Goal: Task Accomplishment & Management: Manage account settings

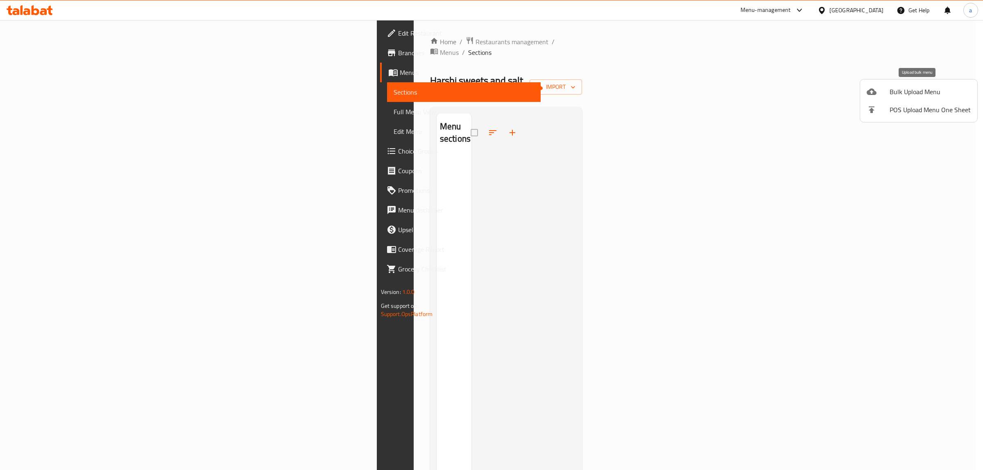
click at [953, 93] on span "Bulk Upload Menu" at bounding box center [929, 92] width 81 height 10
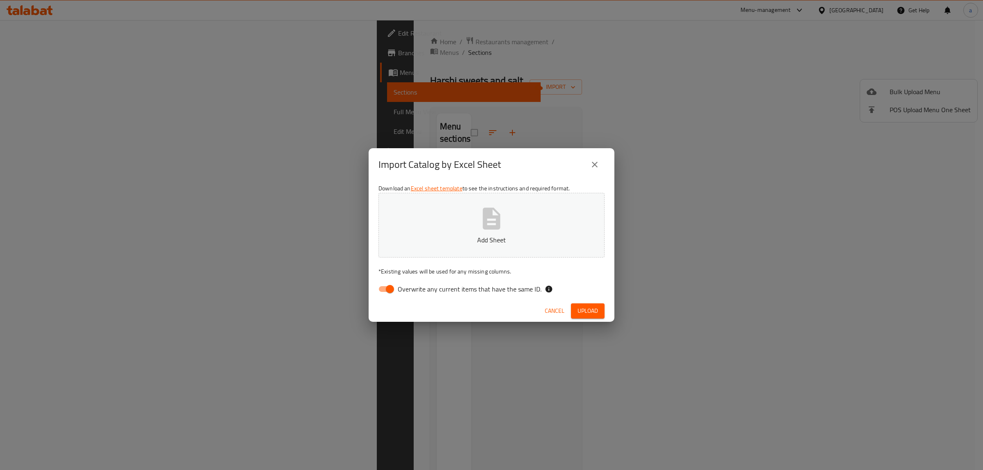
click at [492, 244] on p "Add Sheet" at bounding box center [491, 240] width 201 height 10
drag, startPoint x: 400, startPoint y: 289, endPoint x: 454, endPoint y: 297, distance: 54.3
click at [400, 289] on span "Overwrite any current items that have the same ID." at bounding box center [470, 289] width 144 height 10
click at [400, 289] on input "Overwrite any current items that have the same ID." at bounding box center [389, 289] width 47 height 16
checkbox input "false"
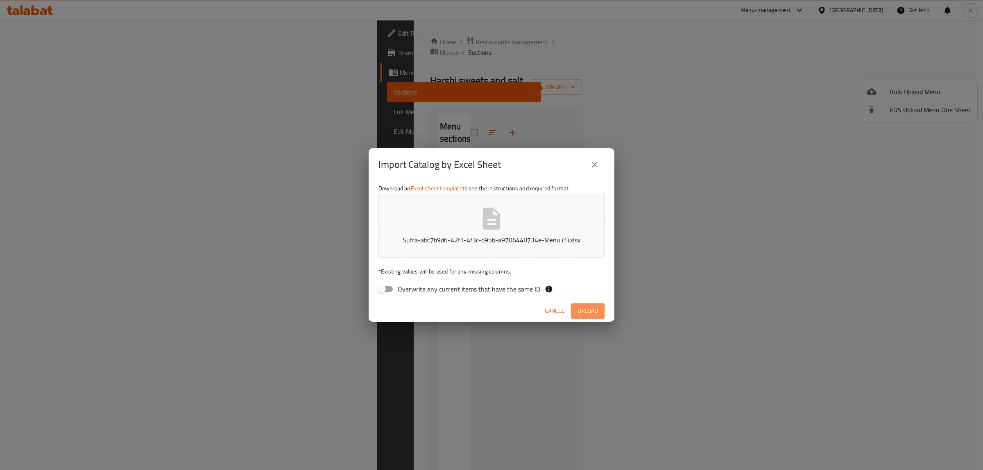
click at [594, 314] on span "Upload" at bounding box center [587, 311] width 20 height 10
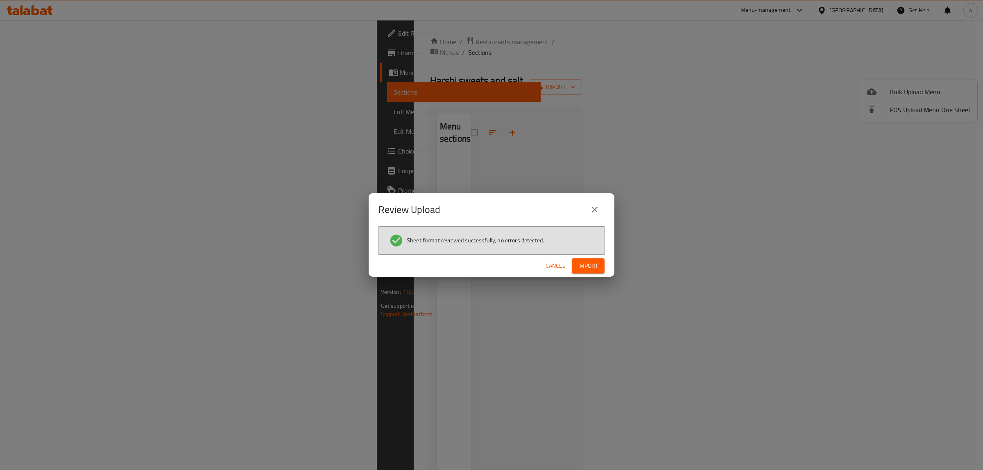
click at [588, 267] on span "Import" at bounding box center [588, 266] width 20 height 10
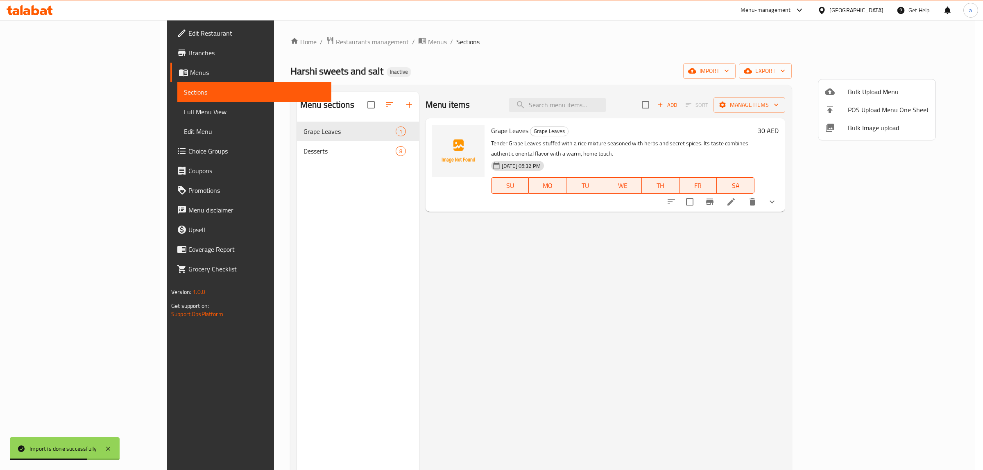
click at [49, 112] on div at bounding box center [491, 235] width 983 height 470
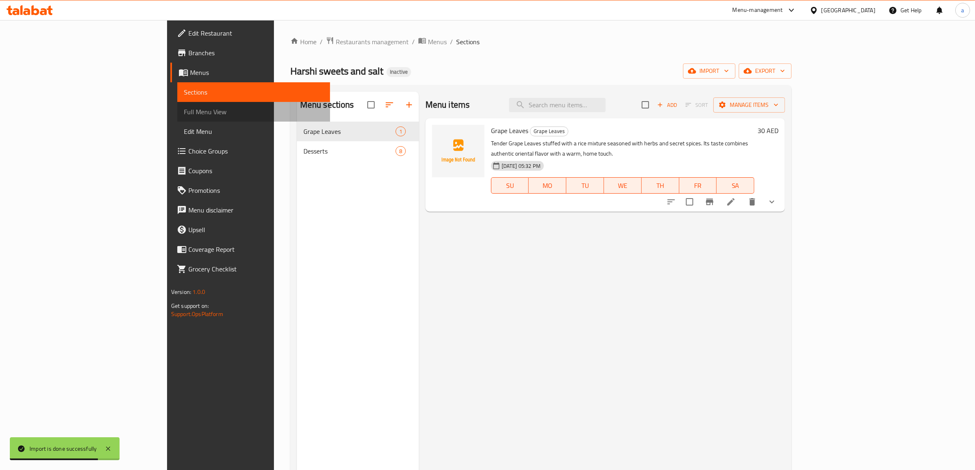
click at [184, 111] on span "Full Menu View" at bounding box center [254, 112] width 140 height 10
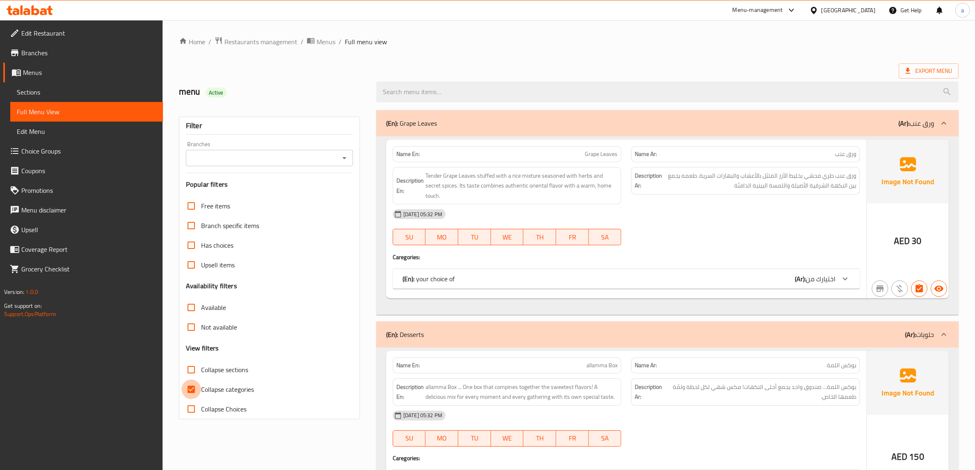
click at [192, 384] on input "Collapse categories" at bounding box center [191, 390] width 20 height 20
checkbox input "false"
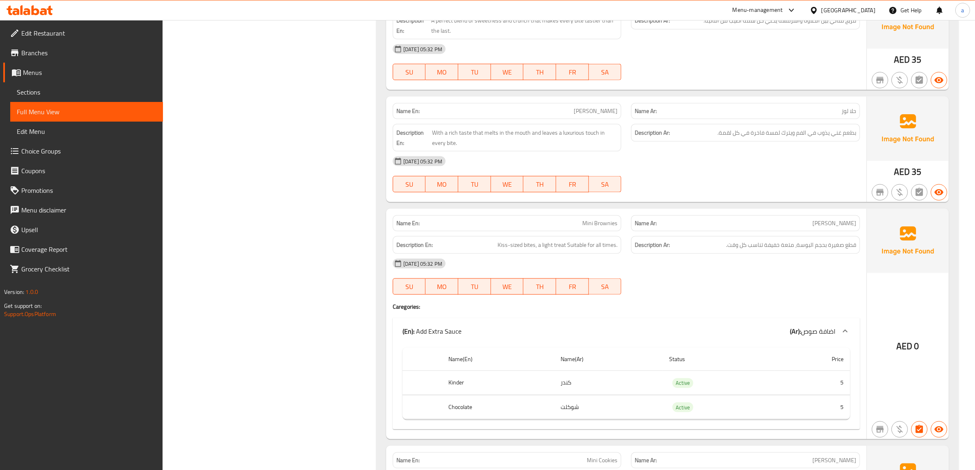
scroll to position [1571, 0]
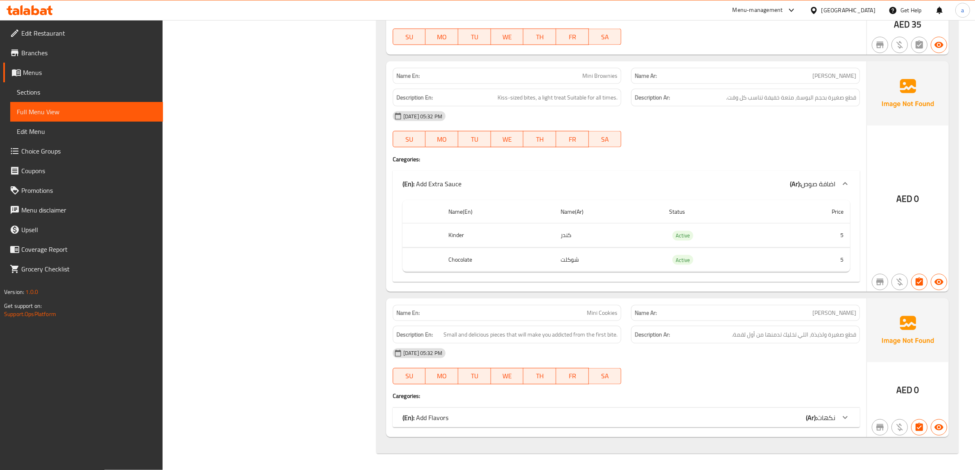
scroll to position [1528, 0]
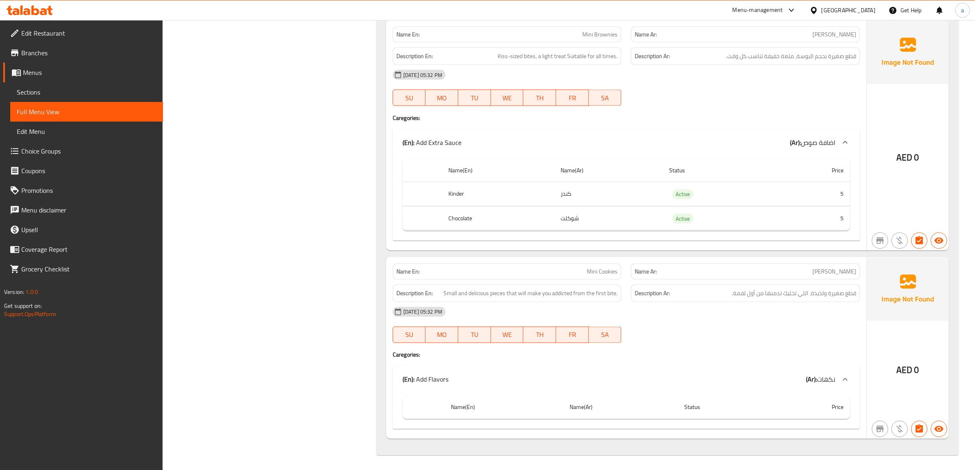
scroll to position [1571, 0]
click at [604, 273] on span "Mini Cookies" at bounding box center [602, 271] width 31 height 9
copy span "Mini Cookies"
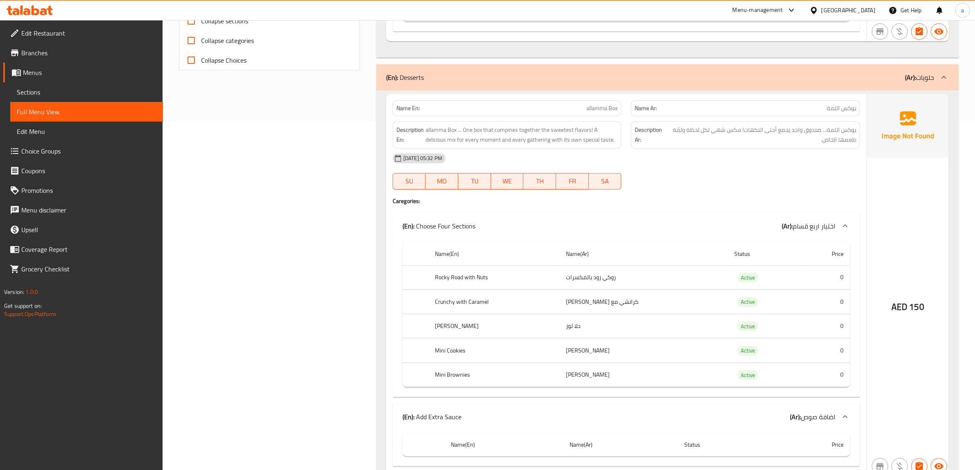
scroll to position [343, 0]
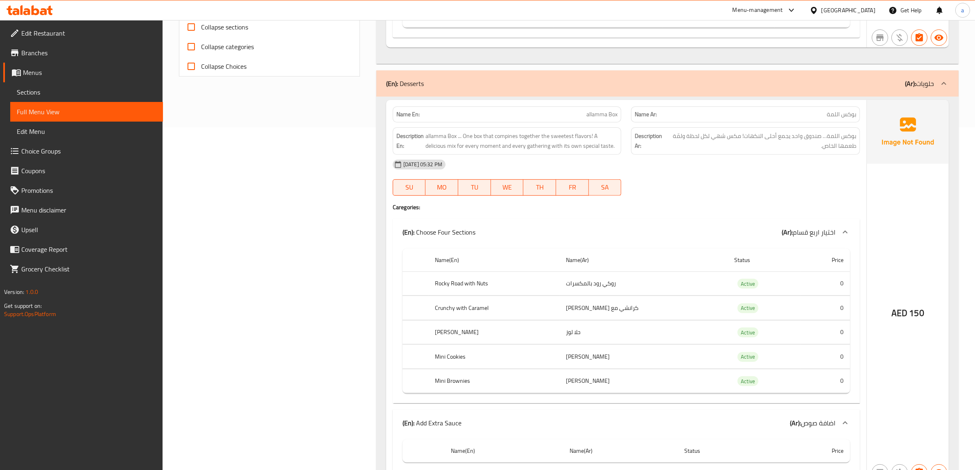
copy span "allamma Box"
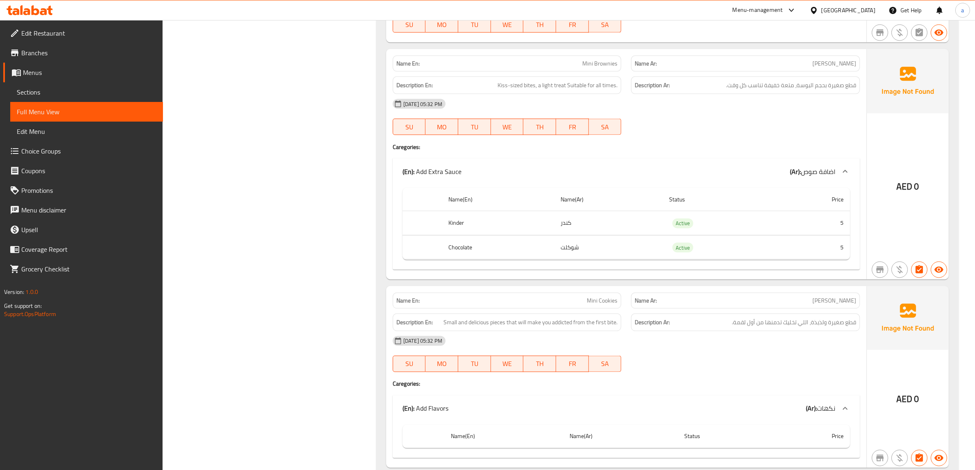
scroll to position [1571, 0]
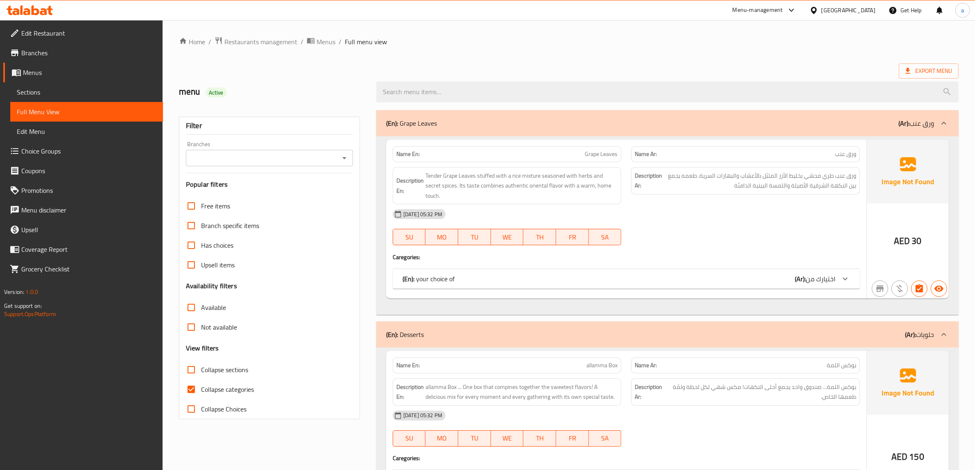
click at [62, 93] on span "Sections" at bounding box center [87, 92] width 140 height 10
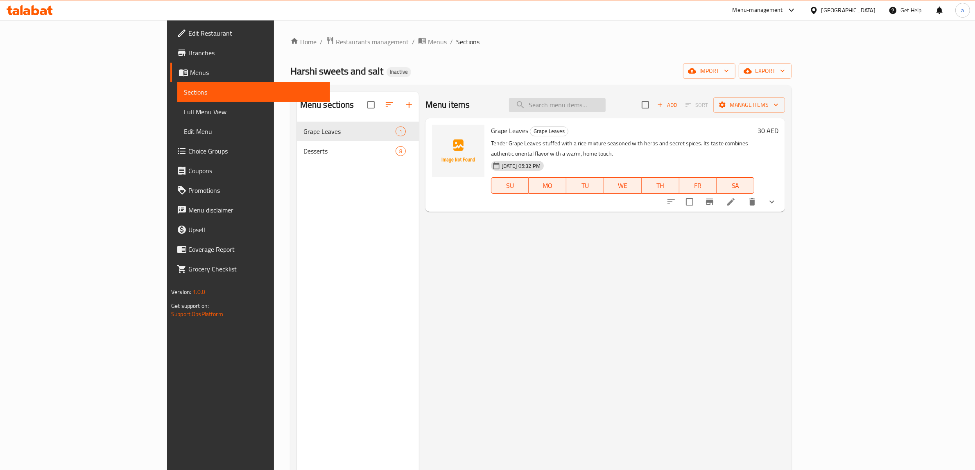
click at [600, 110] on input "search" at bounding box center [557, 105] width 97 height 14
paste input "Mini Cookies"
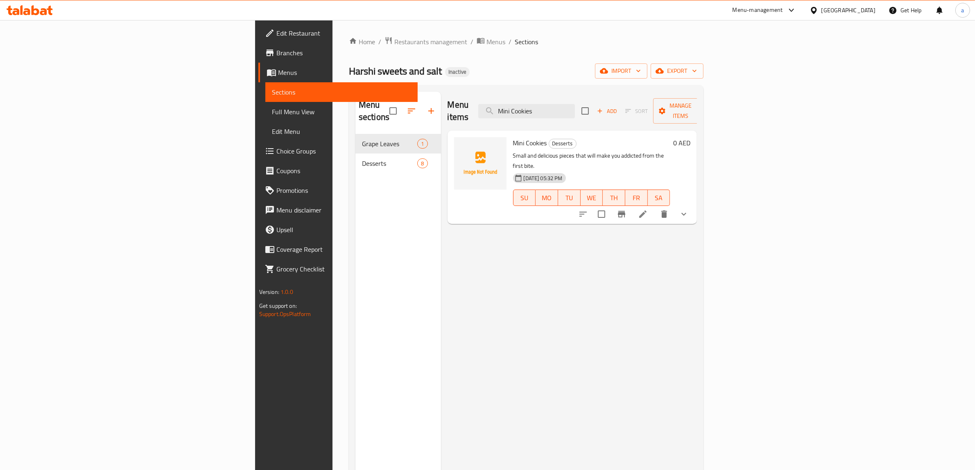
type input "Mini Cookies"
click at [654, 207] on li at bounding box center [642, 214] width 23 height 15
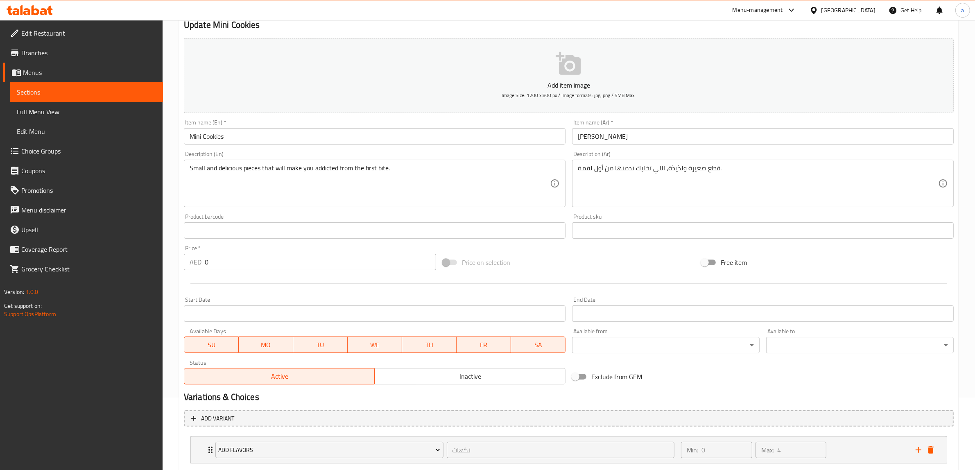
scroll to position [121, 0]
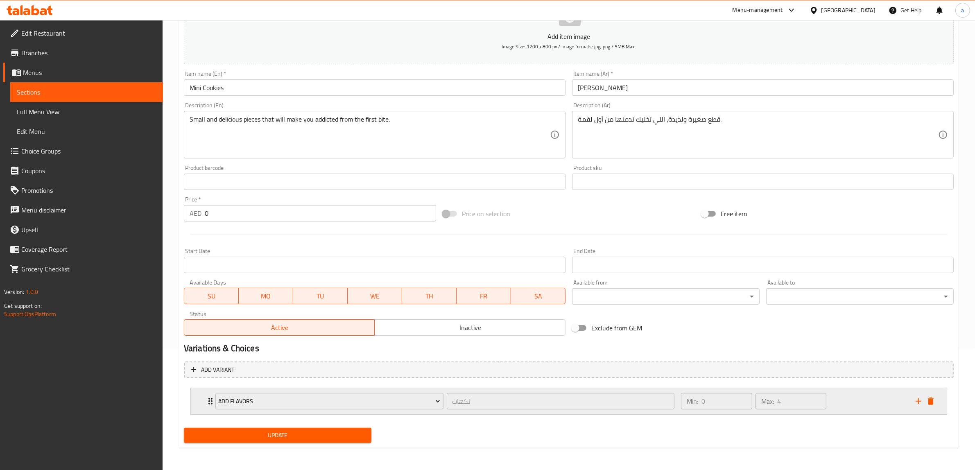
click at [932, 403] on icon "delete" at bounding box center [931, 401] width 6 height 7
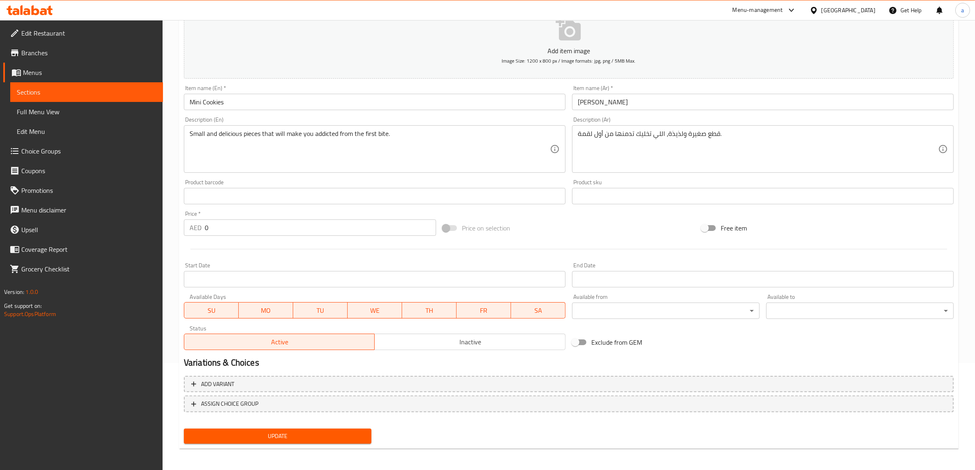
click at [253, 440] on button "Update" at bounding box center [278, 436] width 188 height 15
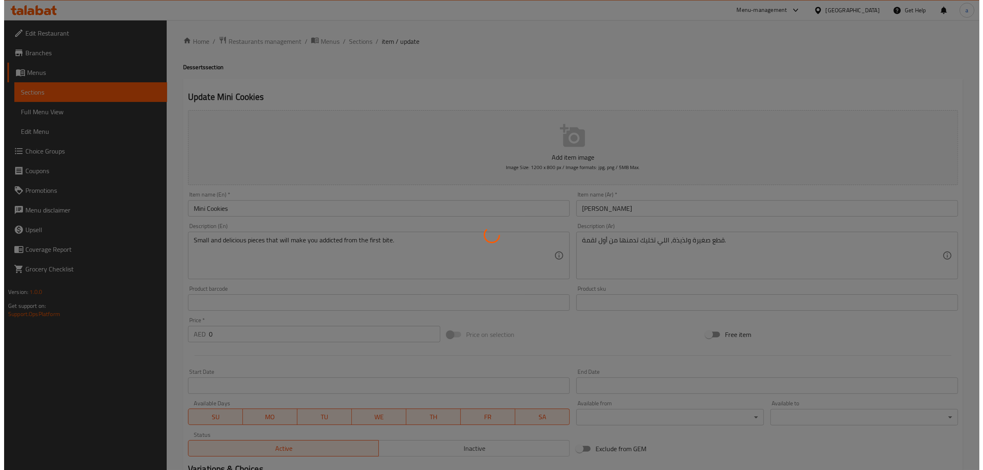
scroll to position [0, 0]
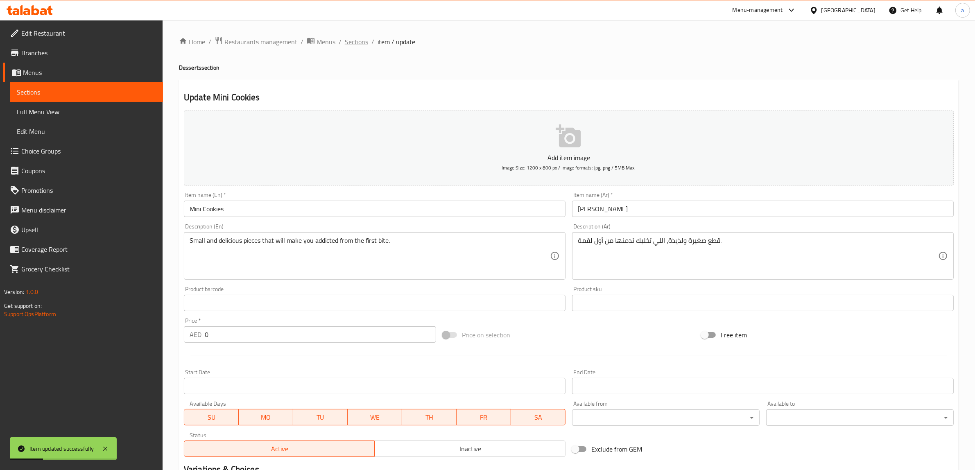
click at [360, 46] on span "Sections" at bounding box center [356, 42] width 23 height 10
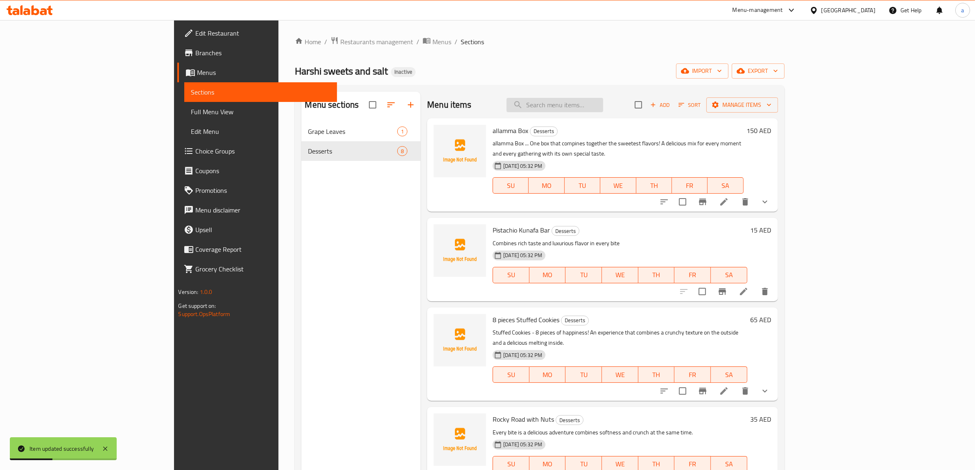
click at [603, 107] on input "search" at bounding box center [555, 105] width 97 height 14
paste input "allamma Box"
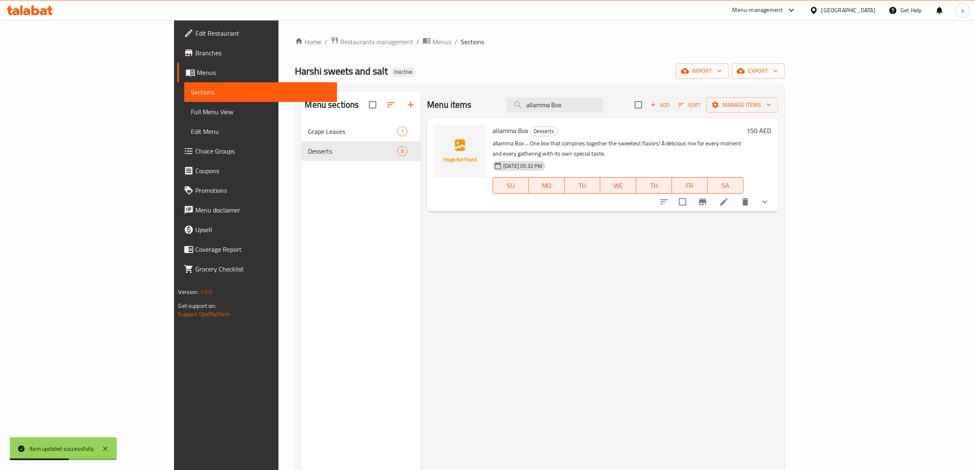
type input "allamma Box"
click at [735, 194] on li at bounding box center [723, 201] width 23 height 15
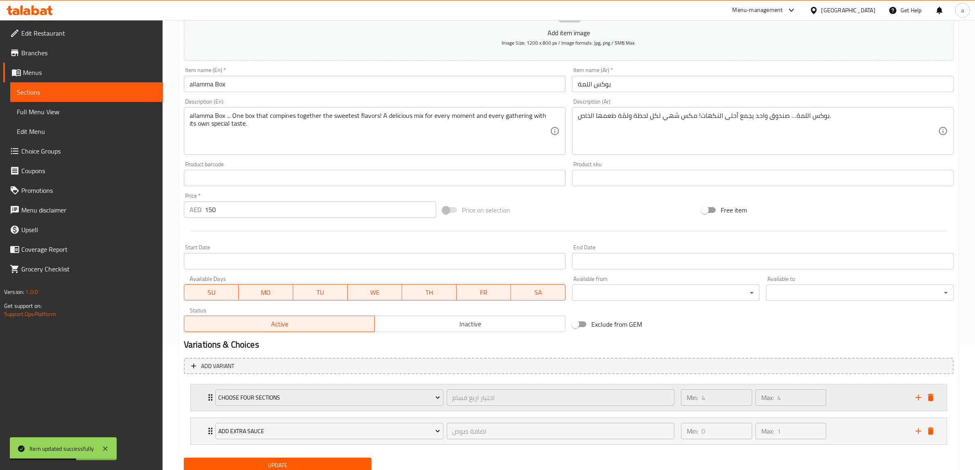
scroll to position [156, 0]
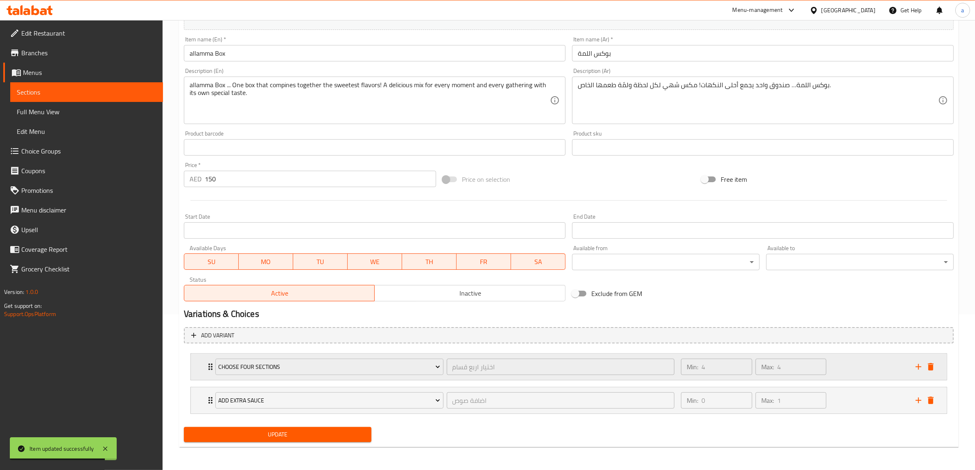
click at [859, 364] on div "Min: 4 ​ Max: 4 ​" at bounding box center [793, 367] width 235 height 26
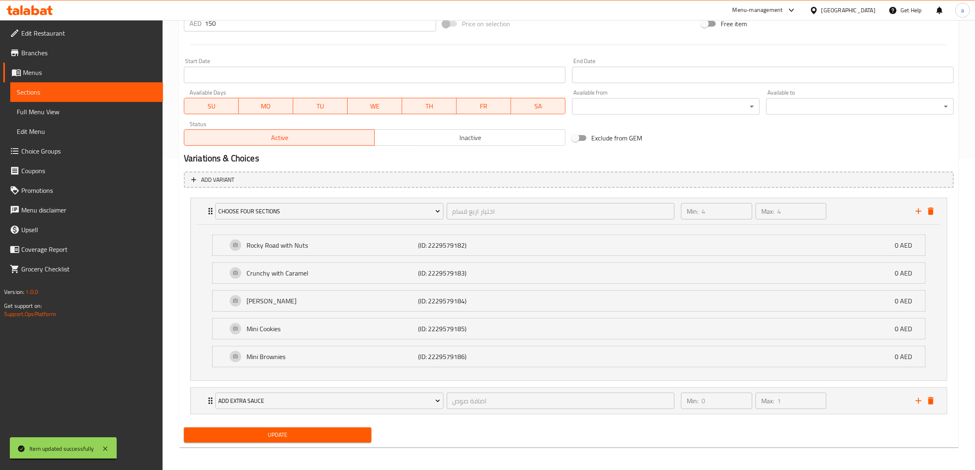
scroll to position [312, 0]
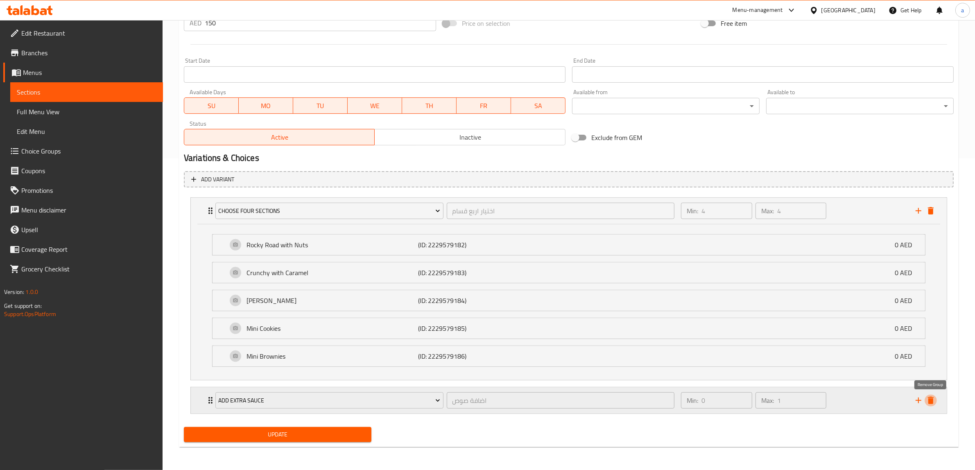
click at [928, 404] on icon "delete" at bounding box center [931, 400] width 6 height 7
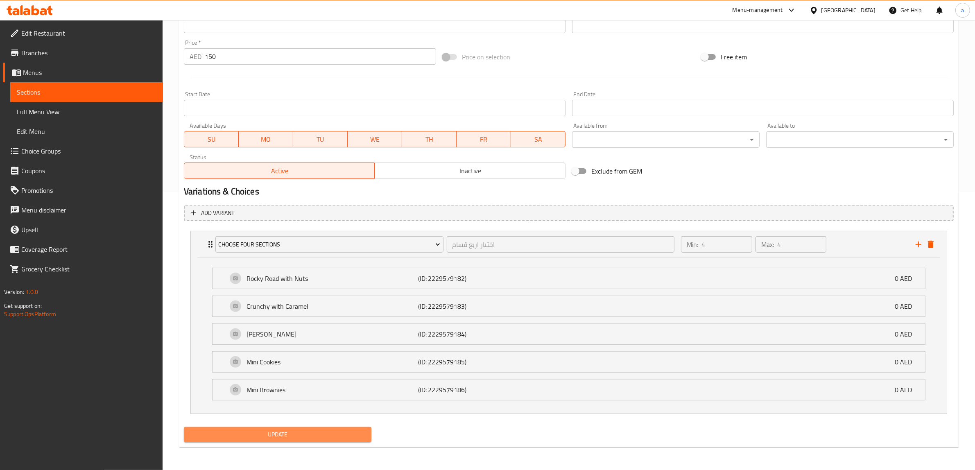
click at [322, 434] on span "Update" at bounding box center [277, 435] width 174 height 10
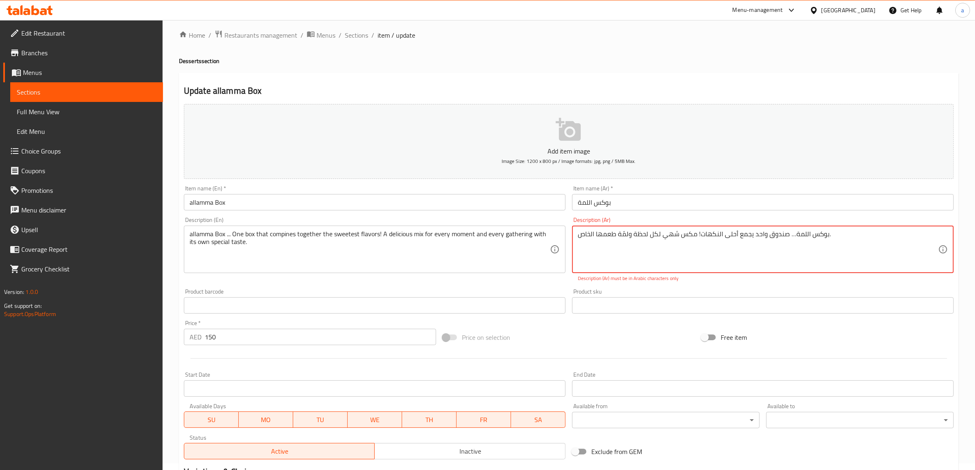
click at [69, 89] on span "Sections" at bounding box center [87, 92] width 140 height 10
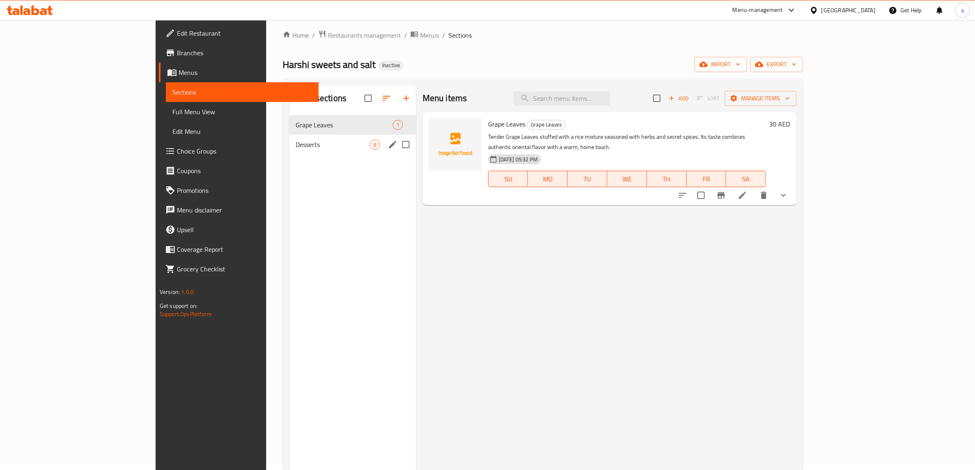
click at [331, 149] on div "Desserts 8" at bounding box center [352, 145] width 127 height 20
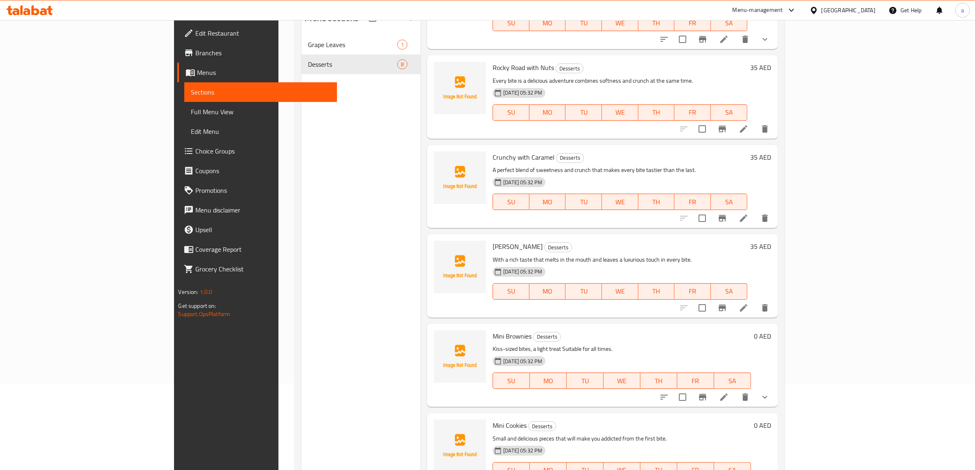
scroll to position [115, 0]
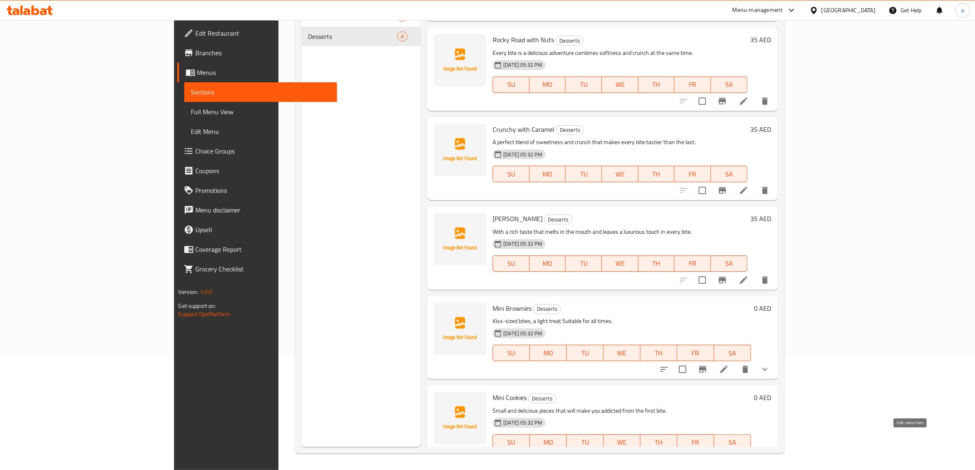
click at [749, 454] on icon at bounding box center [744, 459] width 10 height 10
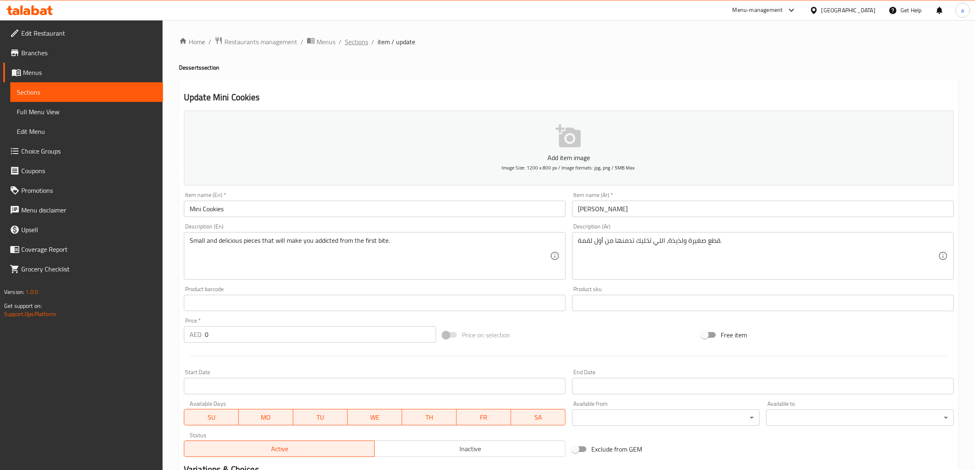
click at [366, 44] on span "Sections" at bounding box center [356, 42] width 23 height 10
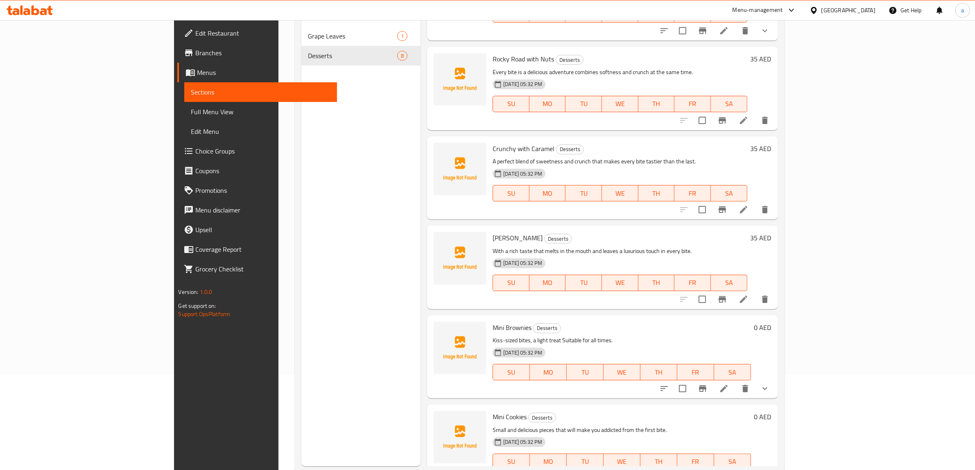
scroll to position [115, 0]
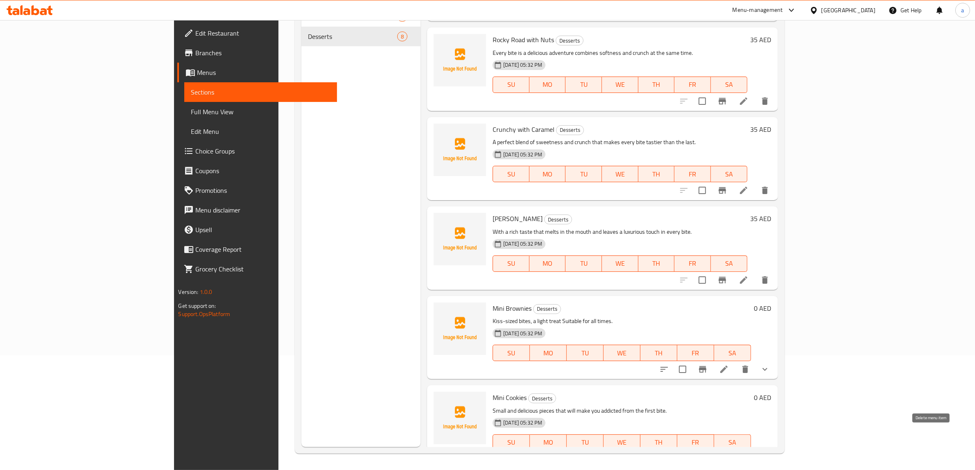
click at [775, 449] on button "delete" at bounding box center [765, 459] width 20 height 20
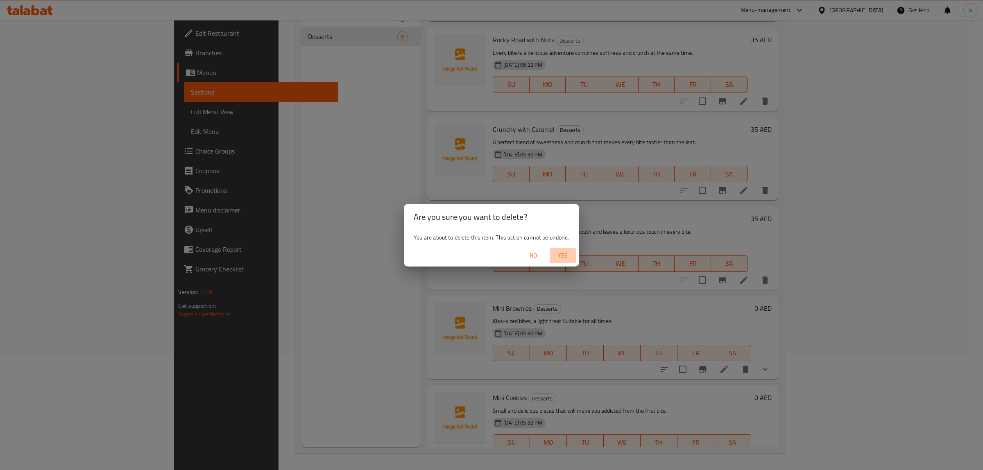
click at [561, 254] on span "Yes" at bounding box center [563, 256] width 20 height 10
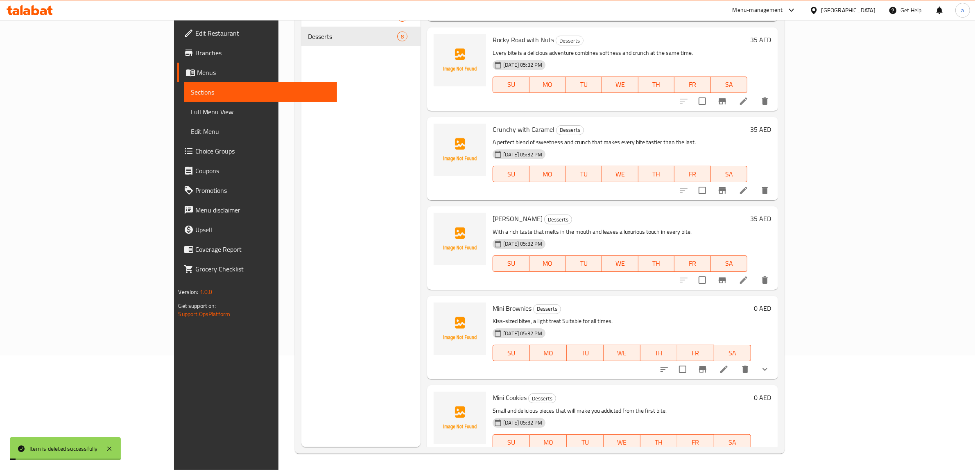
scroll to position [176, 0]
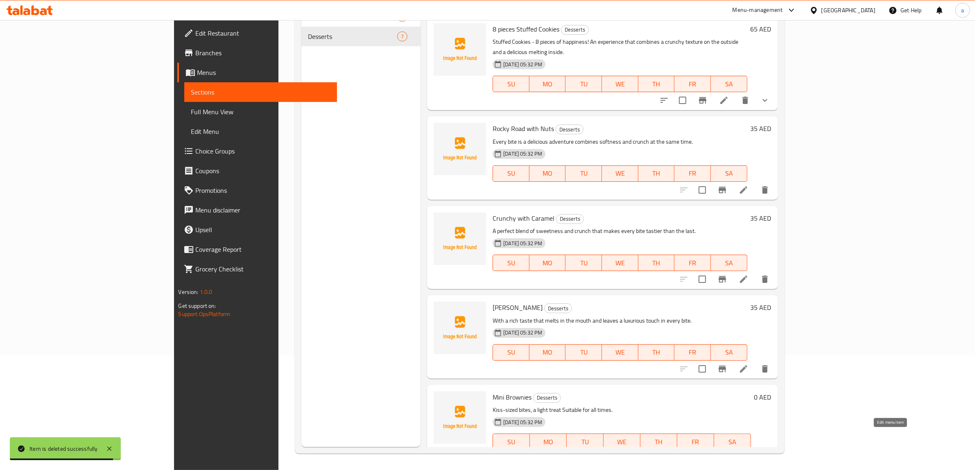
click at [729, 453] on icon at bounding box center [724, 458] width 10 height 10
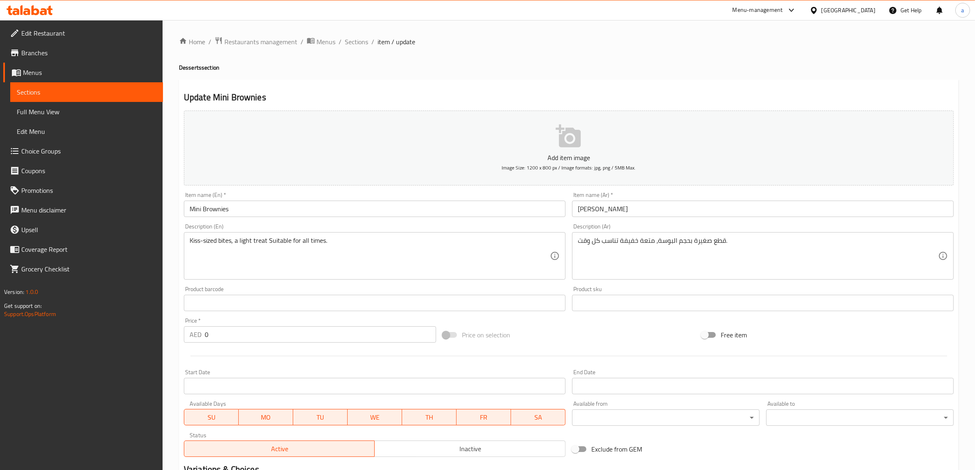
click at [312, 332] on input "0" at bounding box center [320, 334] width 231 height 16
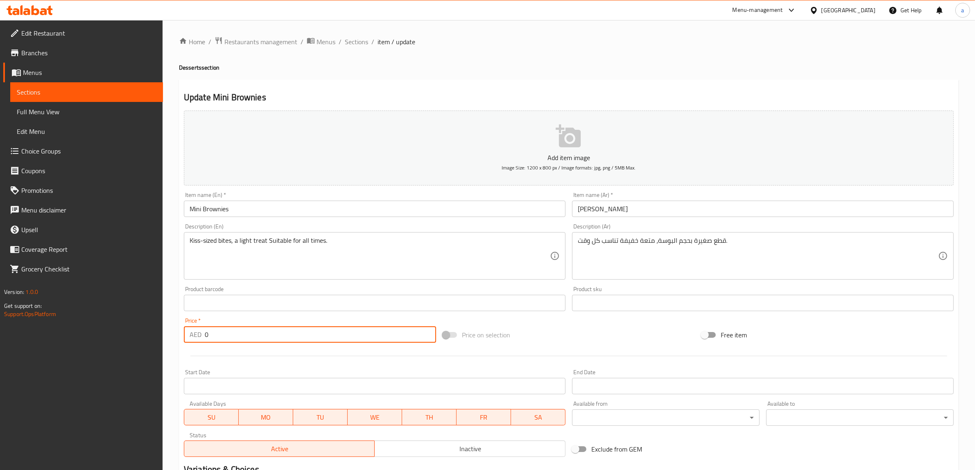
click at [312, 332] on input "0" at bounding box center [320, 334] width 231 height 16
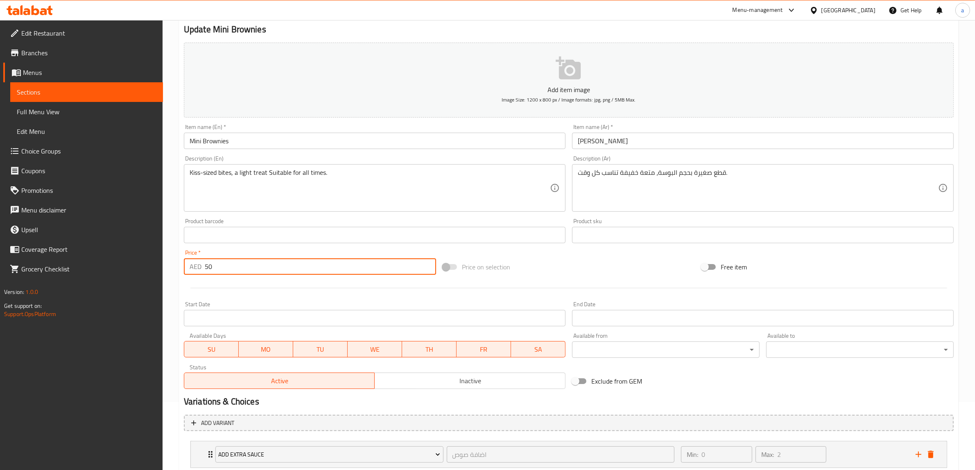
scroll to position [121, 0]
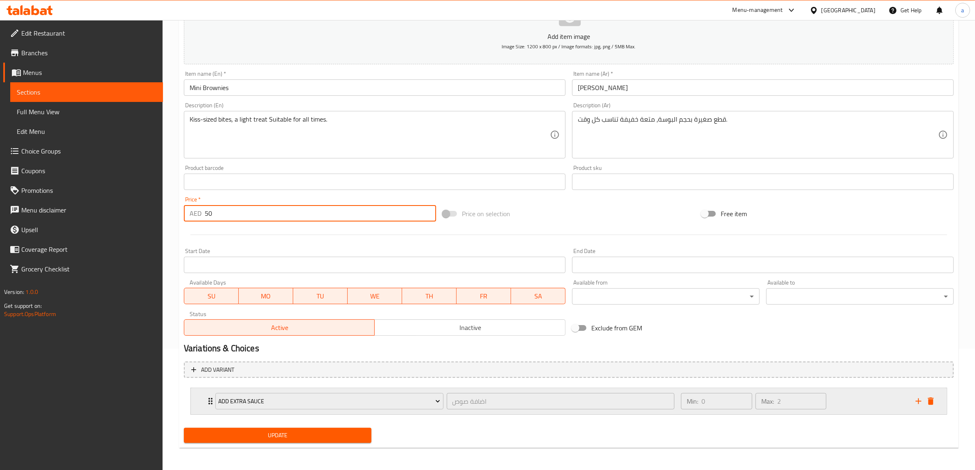
click at [206, 395] on div "Add Extra Sauce اضافة صوص ​ Min: 0 ​ Max: 2 ​" at bounding box center [571, 401] width 731 height 26
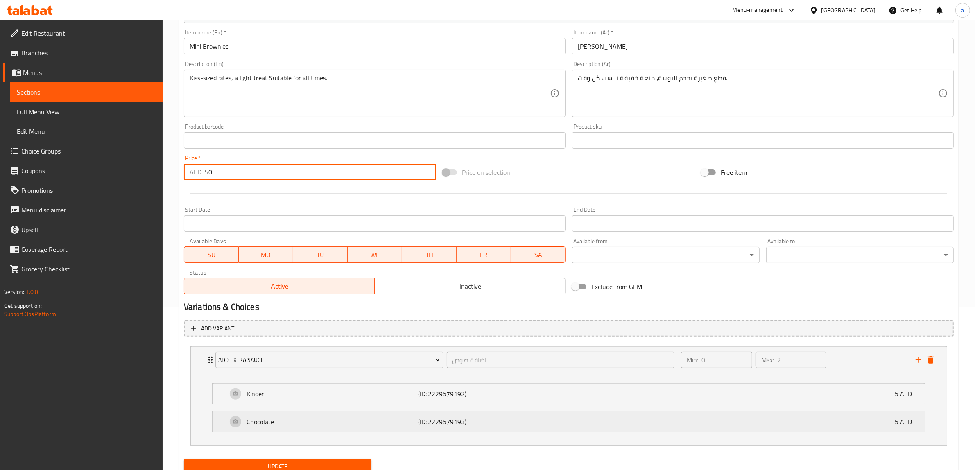
scroll to position [194, 0]
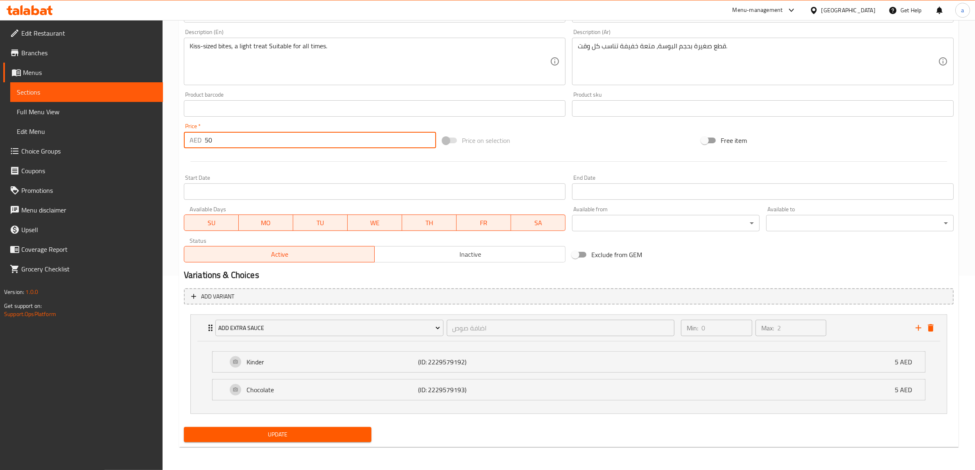
type input "50"
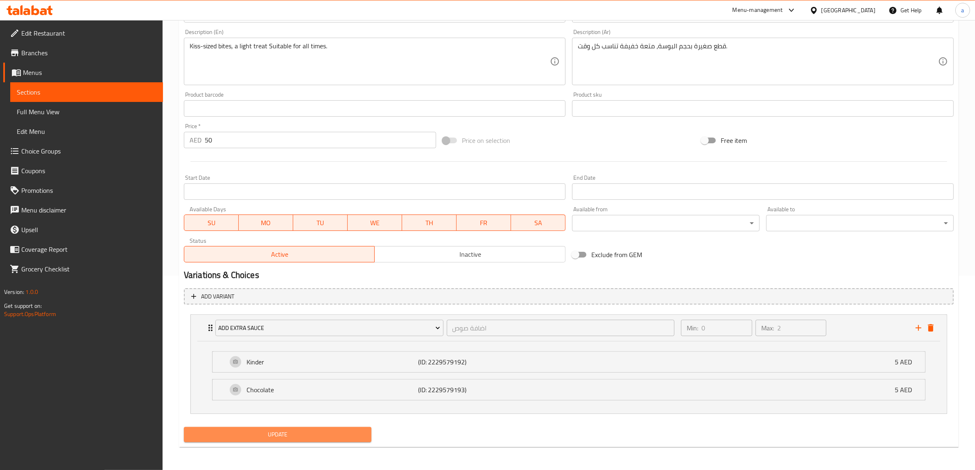
click at [347, 431] on span "Update" at bounding box center [277, 435] width 174 height 10
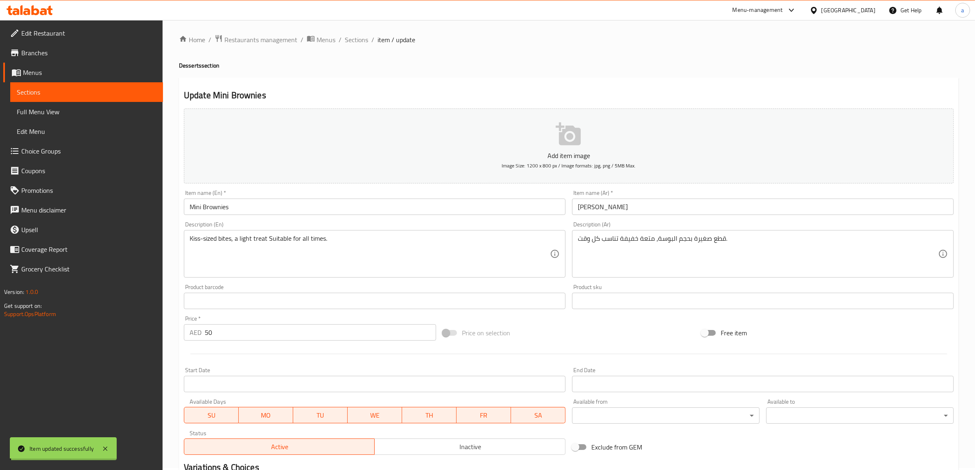
scroll to position [0, 0]
click at [361, 43] on span "Sections" at bounding box center [356, 42] width 23 height 10
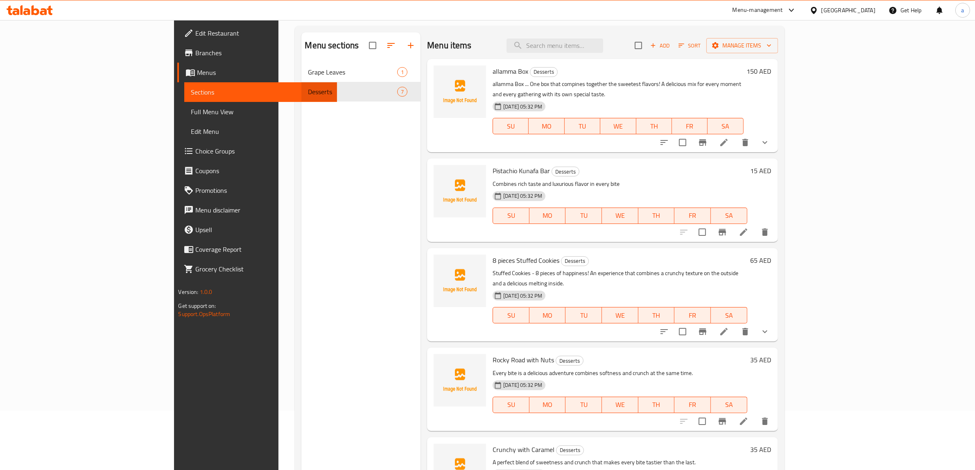
scroll to position [13, 0]
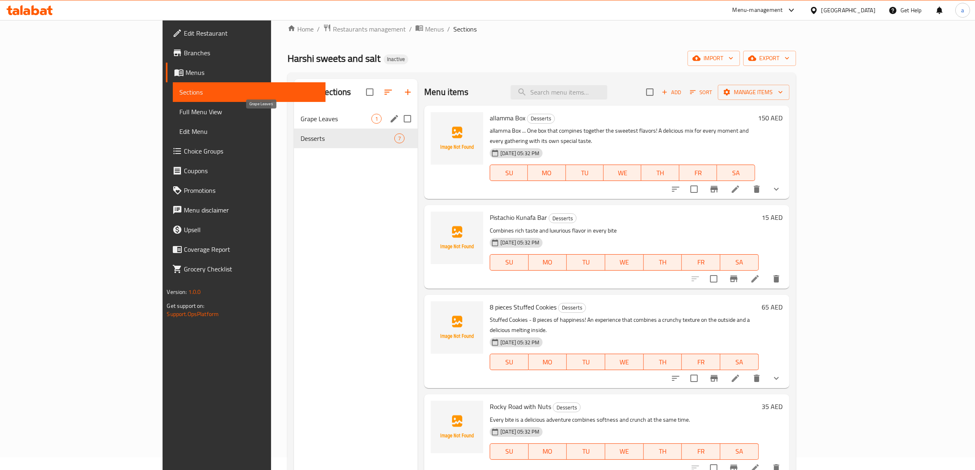
click at [301, 117] on span "Grape Leaves" at bounding box center [336, 119] width 71 height 10
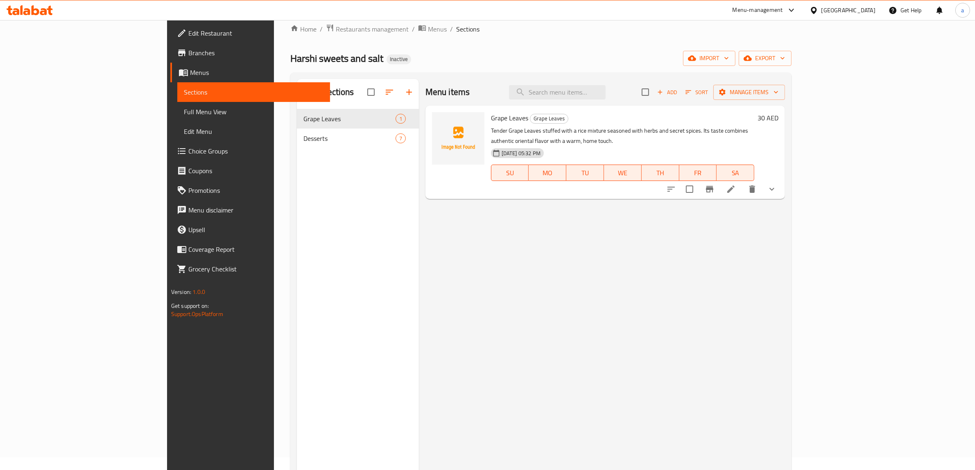
click at [184, 111] on span "Full Menu View" at bounding box center [254, 112] width 140 height 10
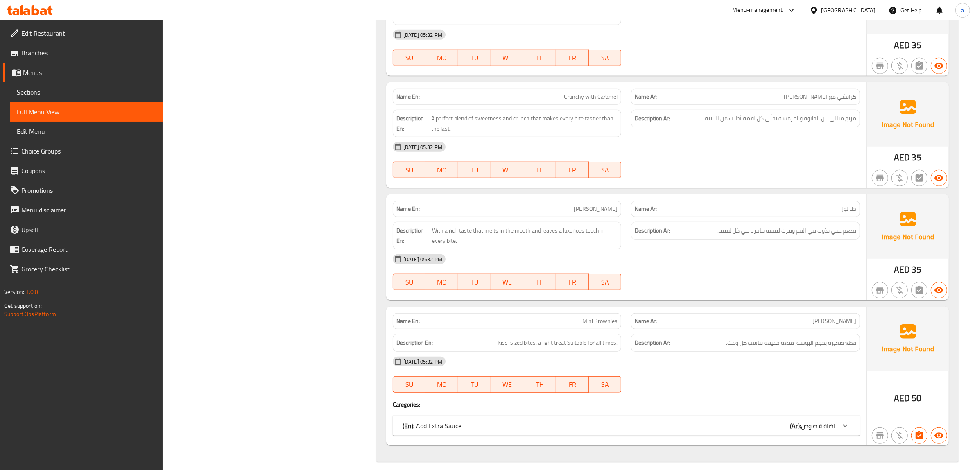
scroll to position [814, 0]
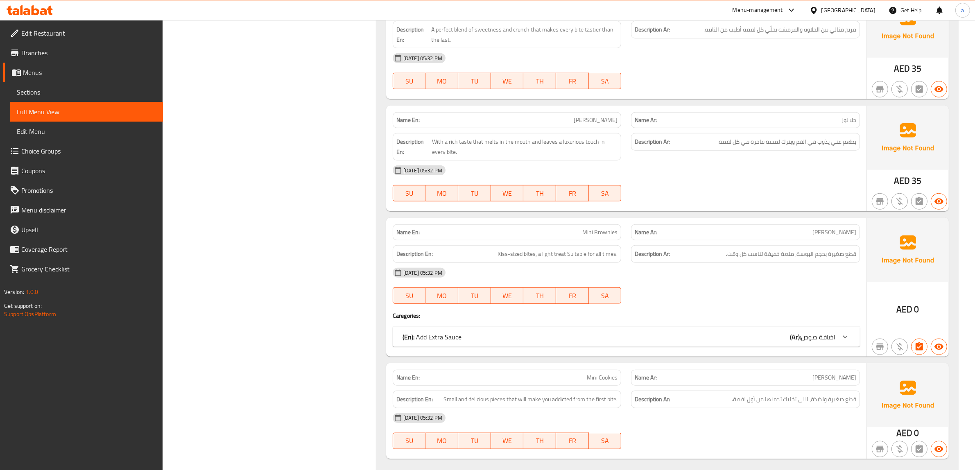
scroll to position [916, 0]
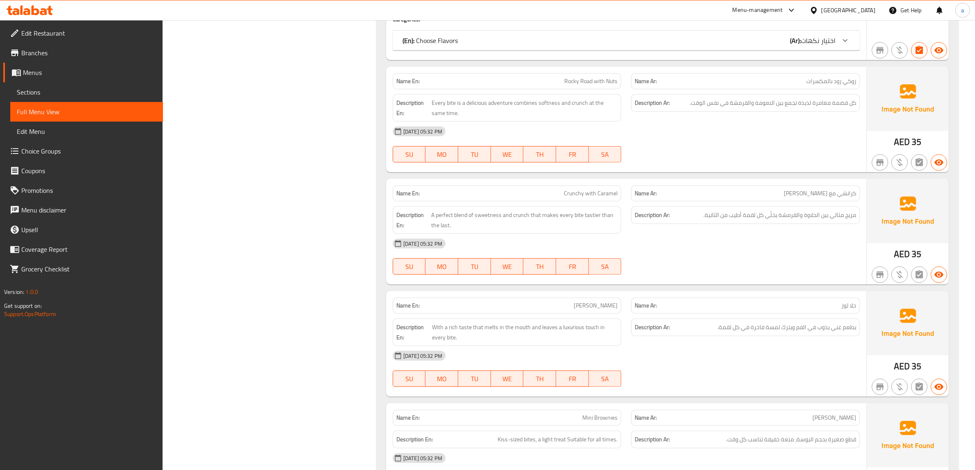
scroll to position [916, 0]
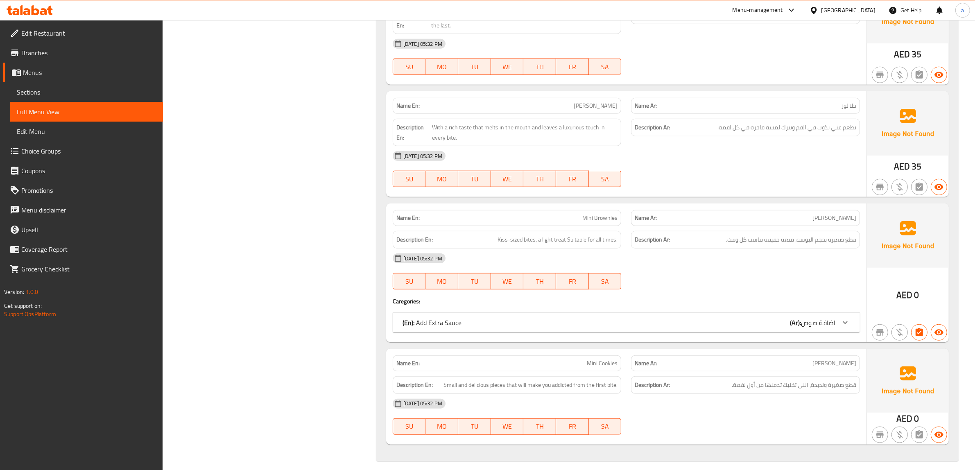
click at [604, 359] on span "Mini Cookies" at bounding box center [602, 363] width 31 height 9
copy span "Mini Cookies"
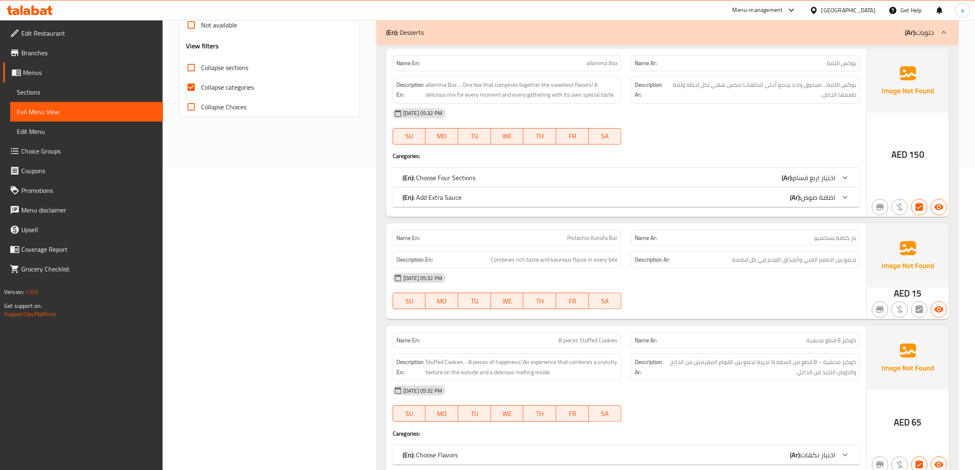
click at [57, 95] on span "Sections" at bounding box center [87, 92] width 140 height 10
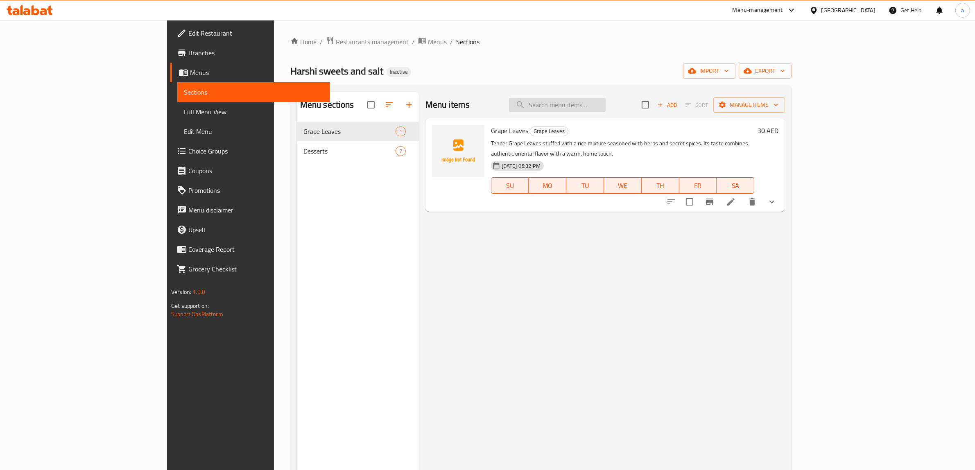
click at [606, 105] on input "search" at bounding box center [557, 105] width 97 height 14
paste input "allamma Box"
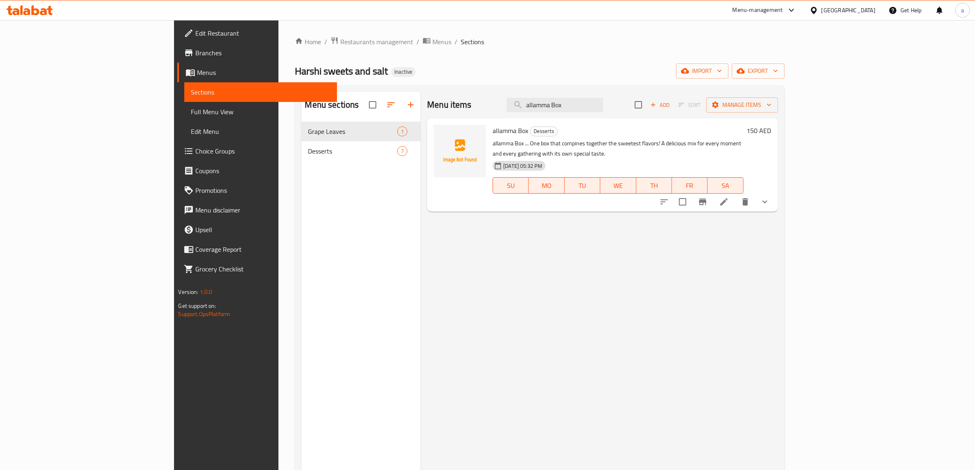
type input "allamma Box"
click at [729, 197] on icon at bounding box center [724, 202] width 10 height 10
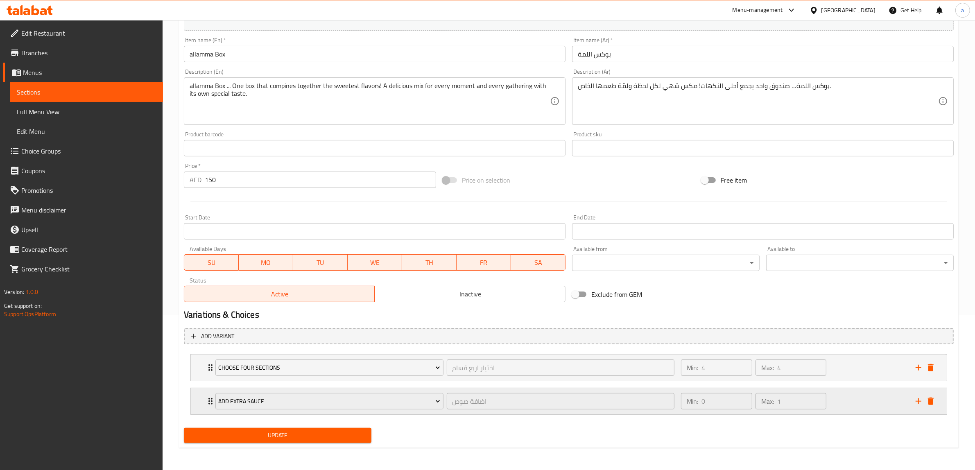
scroll to position [156, 0]
click at [933, 398] on icon "delete" at bounding box center [931, 400] width 6 height 7
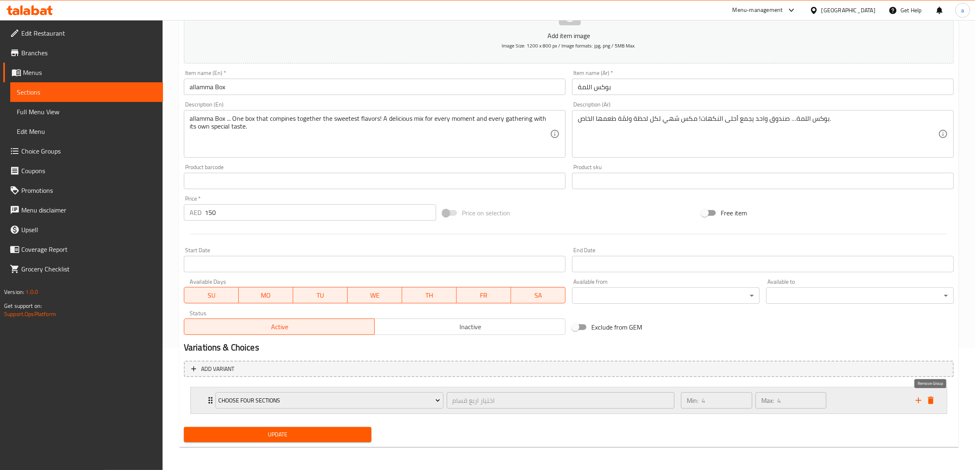
scroll to position [121, 0]
click at [283, 436] on span "Update" at bounding box center [277, 435] width 174 height 10
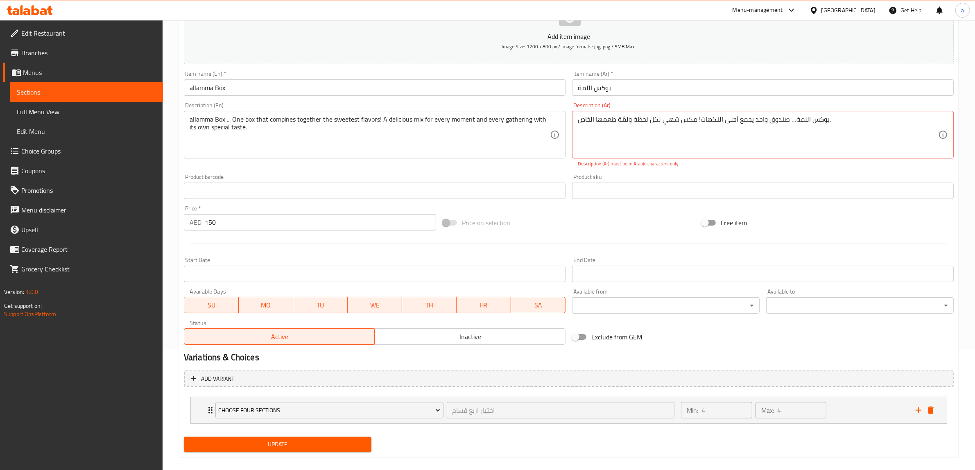
click at [337, 452] on div "Update" at bounding box center [278, 445] width 194 height 22
click at [337, 450] on button "Update" at bounding box center [278, 444] width 188 height 15
click at [337, 445] on span "Update" at bounding box center [277, 444] width 174 height 10
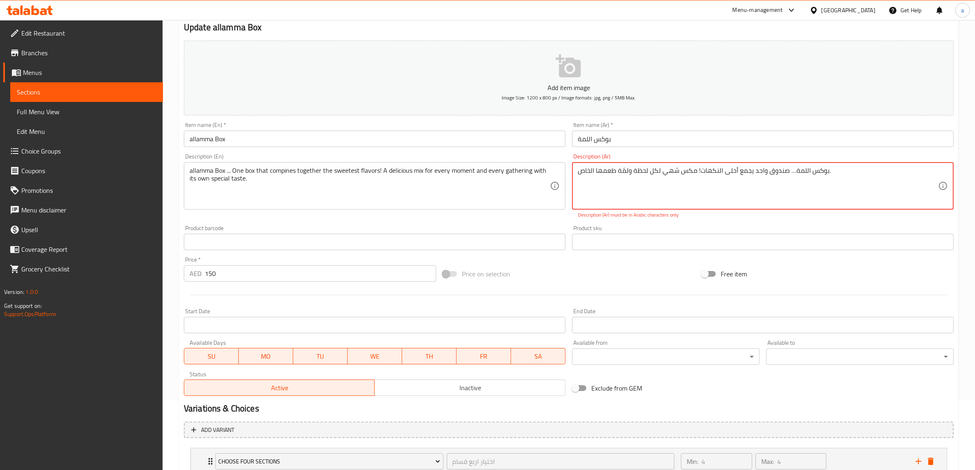
scroll to position [0, 0]
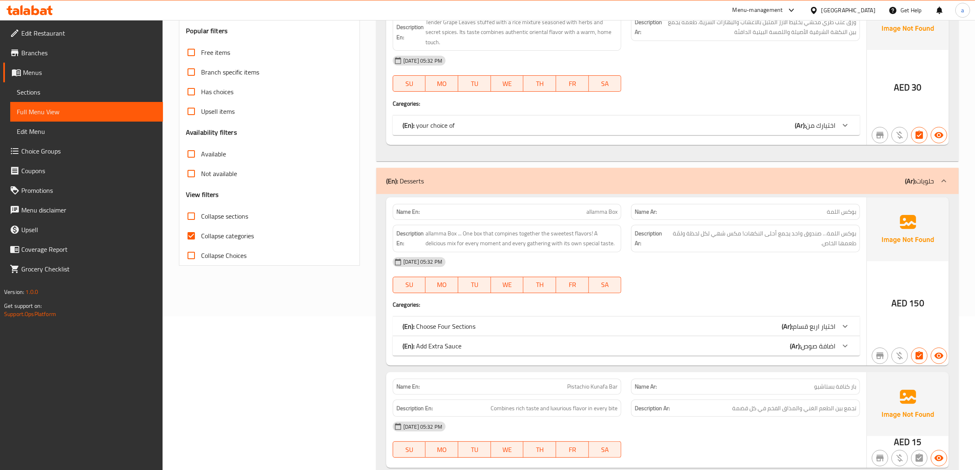
click at [189, 241] on input "Collapse categories" at bounding box center [191, 236] width 20 height 20
checkbox input "false"
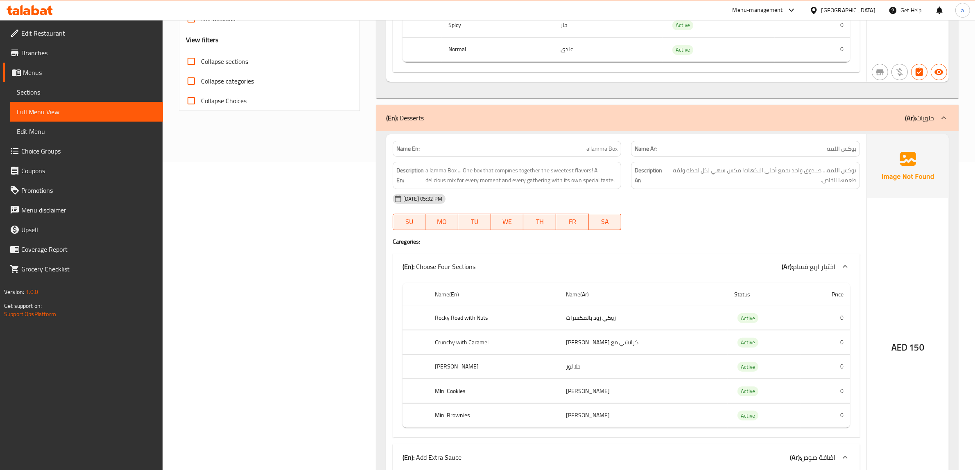
scroll to position [307, 0]
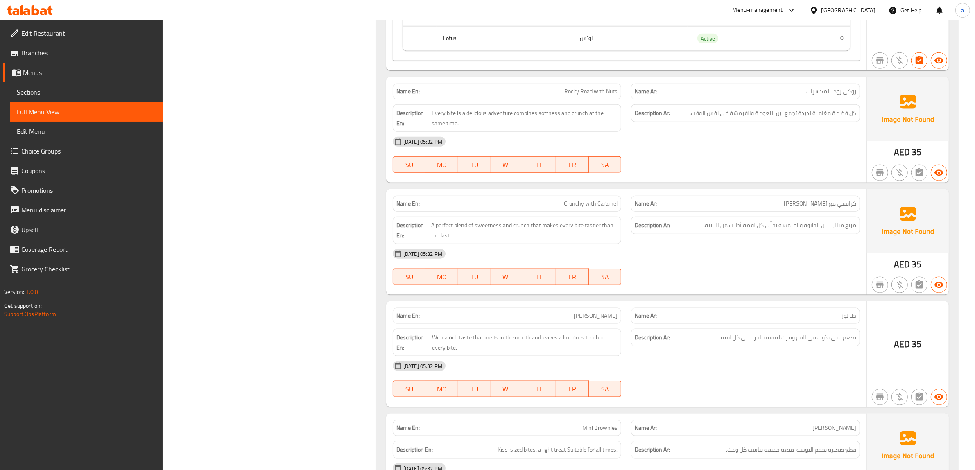
scroll to position [1382, 0]
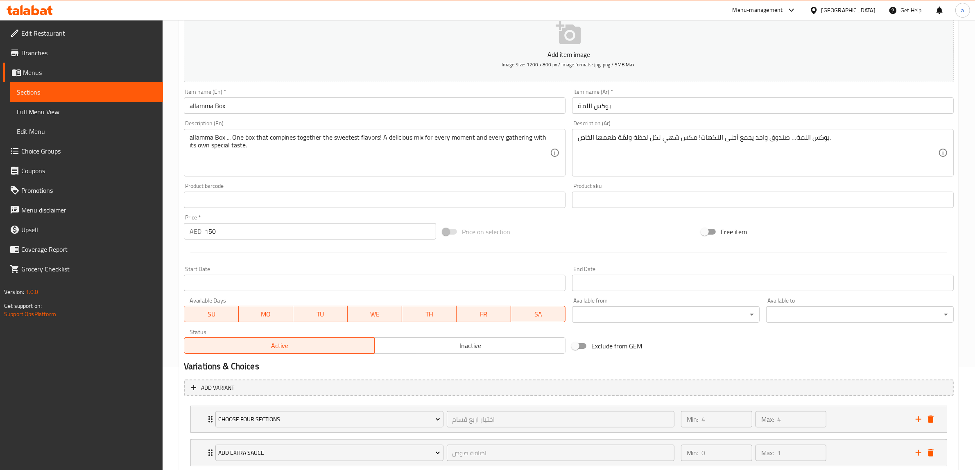
scroll to position [156, 0]
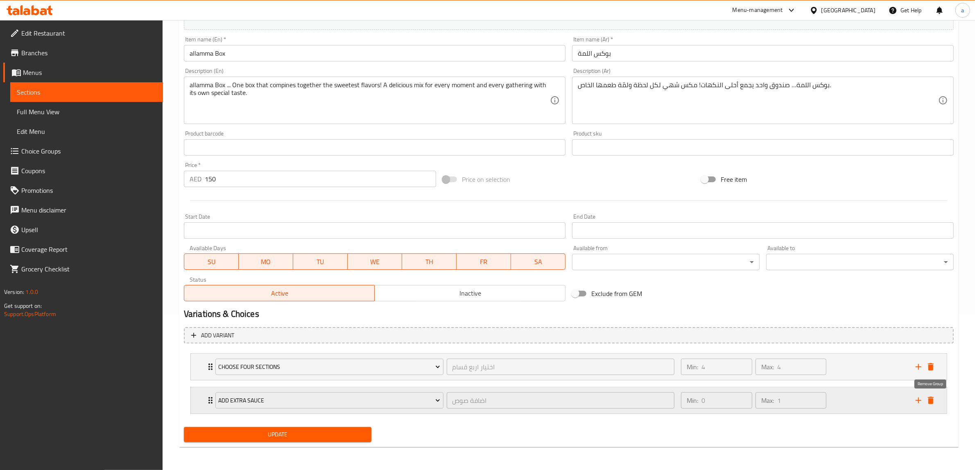
click at [930, 400] on icon "delete" at bounding box center [931, 400] width 6 height 7
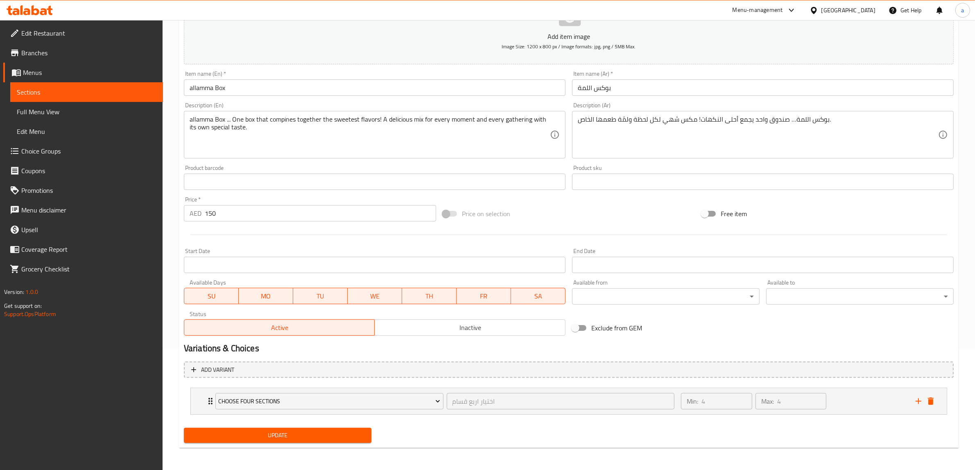
click at [347, 431] on span "Update" at bounding box center [277, 435] width 174 height 10
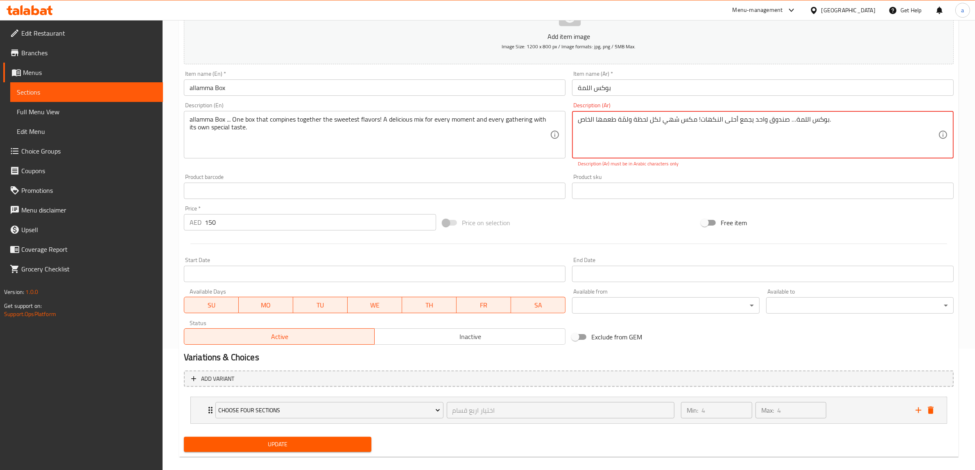
click at [312, 446] on span "Update" at bounding box center [277, 444] width 174 height 10
click at [311, 444] on span "Update" at bounding box center [277, 444] width 174 height 10
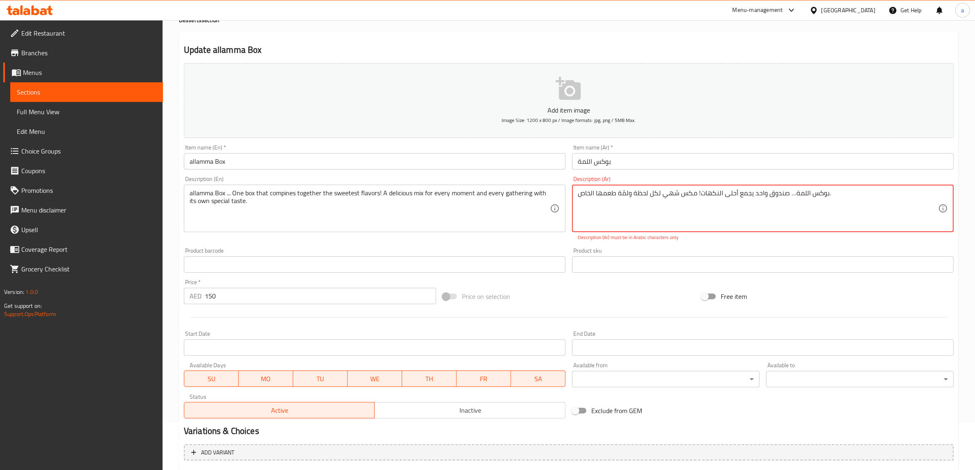
scroll to position [102, 0]
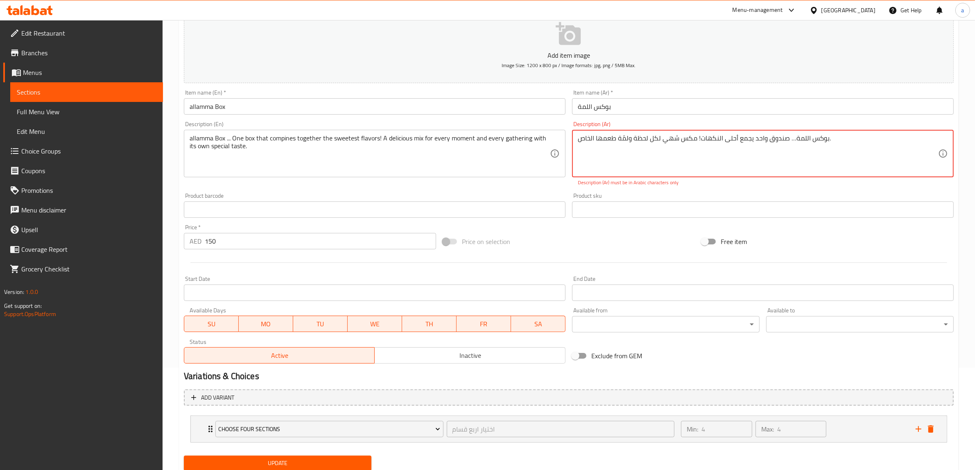
click at [823, 140] on textarea "بوكس اللمة… صندوق واحد يجمع أحلى النكهات! مكس شهي لكل لحظة ولمّة طعمها الخاص." at bounding box center [758, 153] width 360 height 39
drag, startPoint x: 787, startPoint y: 139, endPoint x: 792, endPoint y: 142, distance: 5.9
click at [792, 142] on textarea "بوكس اللمة… صندوق واحد يجمع أحلى النكهات! مكس شهي لكل لحظة ولمّة طعمها الخاص." at bounding box center [758, 153] width 360 height 39
click at [697, 141] on textarea "بوكس اللمة… صندوق واحد يجمع أحلى النكهات! مكس شهي لكل لحظة ولمّة طعمها الخاص." at bounding box center [758, 153] width 360 height 39
click at [746, 140] on textarea "بوكس اللمة… صندوق واحد يجمع أحلى النكهات! مكس شهي لكل لحظة ولمّة طعمها الخاص." at bounding box center [758, 153] width 360 height 39
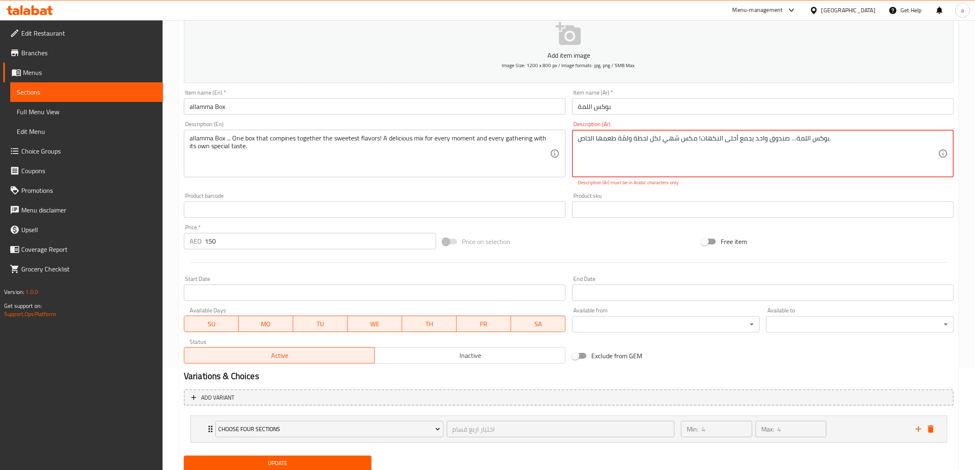
click at [746, 140] on textarea "بوكس اللمة… صندوق واحد يجمع أحلى النكهات! مكس شهي لكل لحظة ولمّة طعمها الخاص." at bounding box center [758, 153] width 360 height 39
paste textarea "....صندوق واحد يجمع أحلي النكهات!مكس شهي لكل لحظة ولمة طعمها خاص"
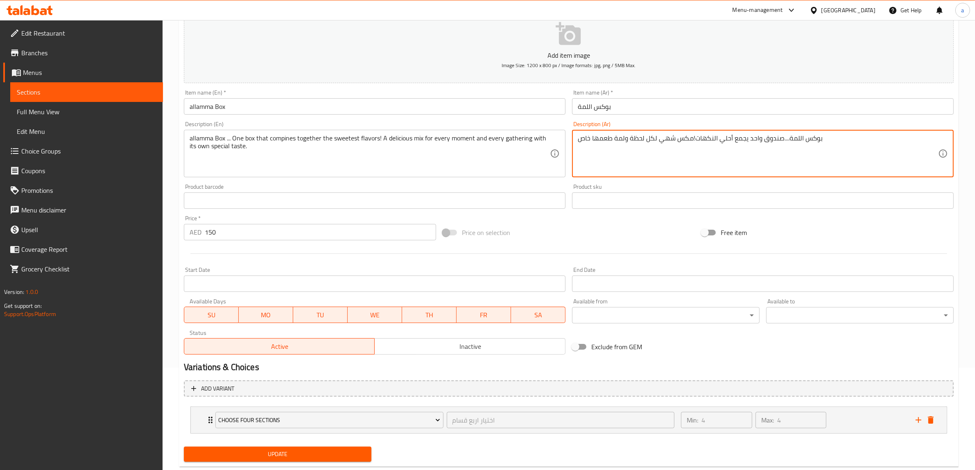
type textarea "بوكس اللمة....صندوق واحد يجمع أحلي النكهات!مكس شهي لكل لحظة ولمة طعمها خاص"
click at [265, 455] on span "Update" at bounding box center [277, 454] width 174 height 10
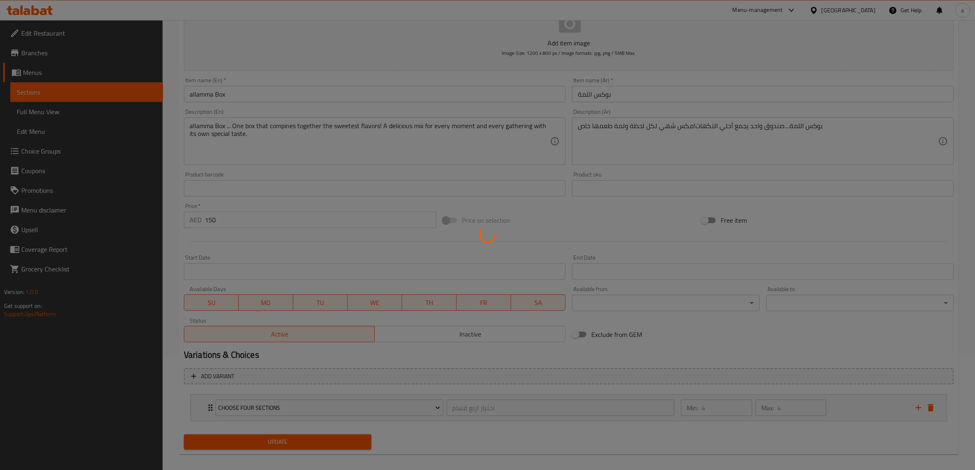
scroll to position [121, 0]
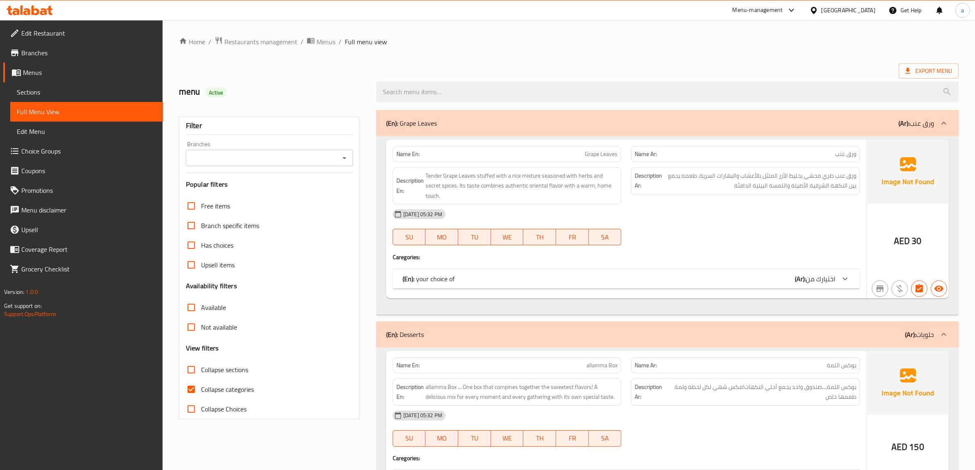
click at [197, 388] on input "Collapse categories" at bounding box center [191, 390] width 20 height 20
checkbox input "false"
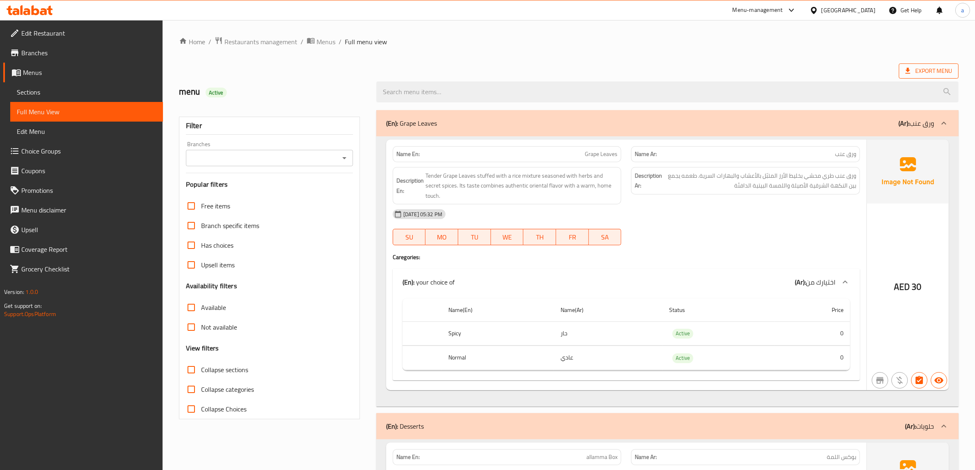
click at [929, 71] on span "Export Menu" at bounding box center [928, 71] width 47 height 10
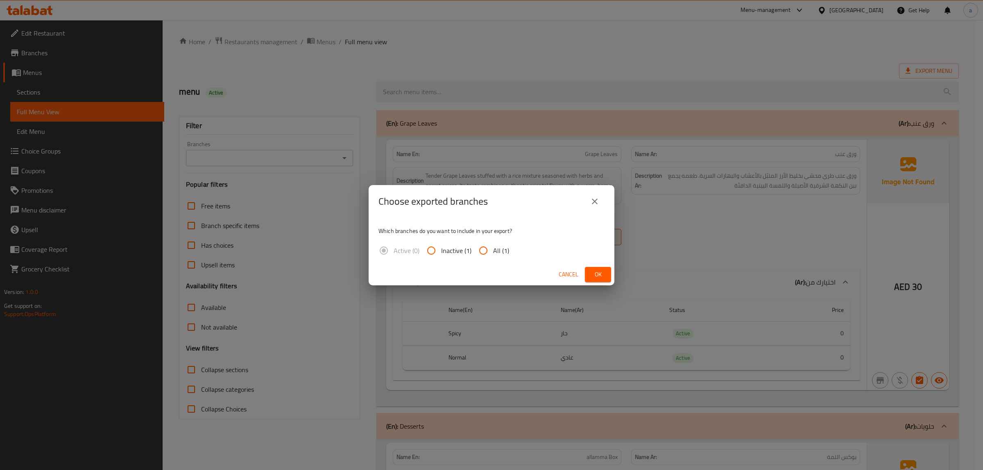
click at [486, 247] on input "All (1)" at bounding box center [483, 251] width 20 height 20
radio input "true"
click at [597, 269] on span "Ok" at bounding box center [597, 274] width 13 height 10
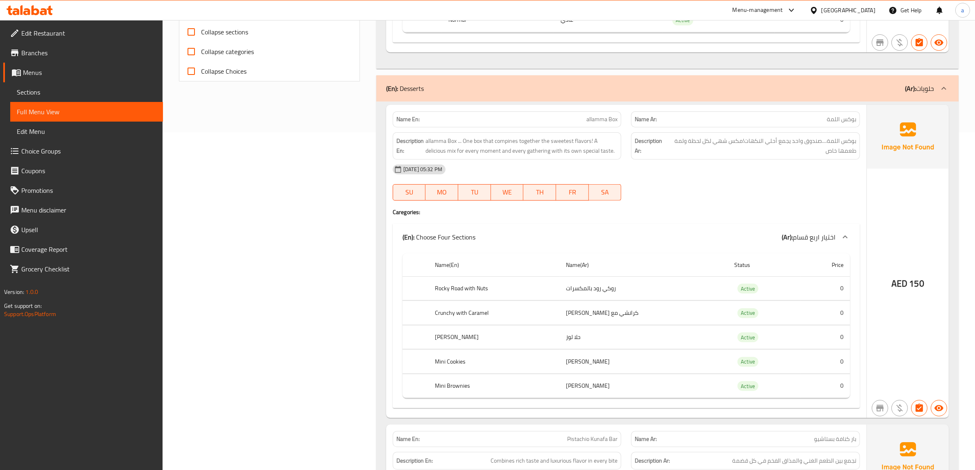
scroll to position [358, 0]
